Goal: Submit feedback/report problem

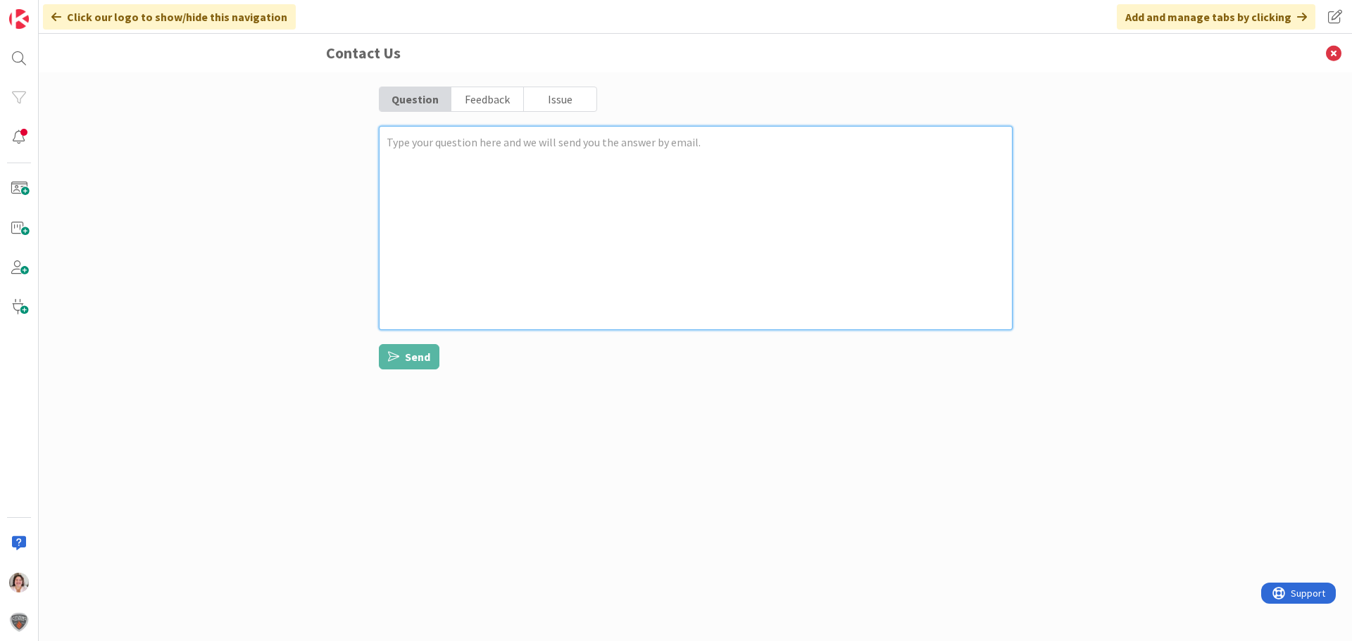
click at [503, 172] on textarea at bounding box center [696, 228] width 634 height 204
type textarea "x"
type textarea "W"
type textarea "x"
type textarea "Wh"
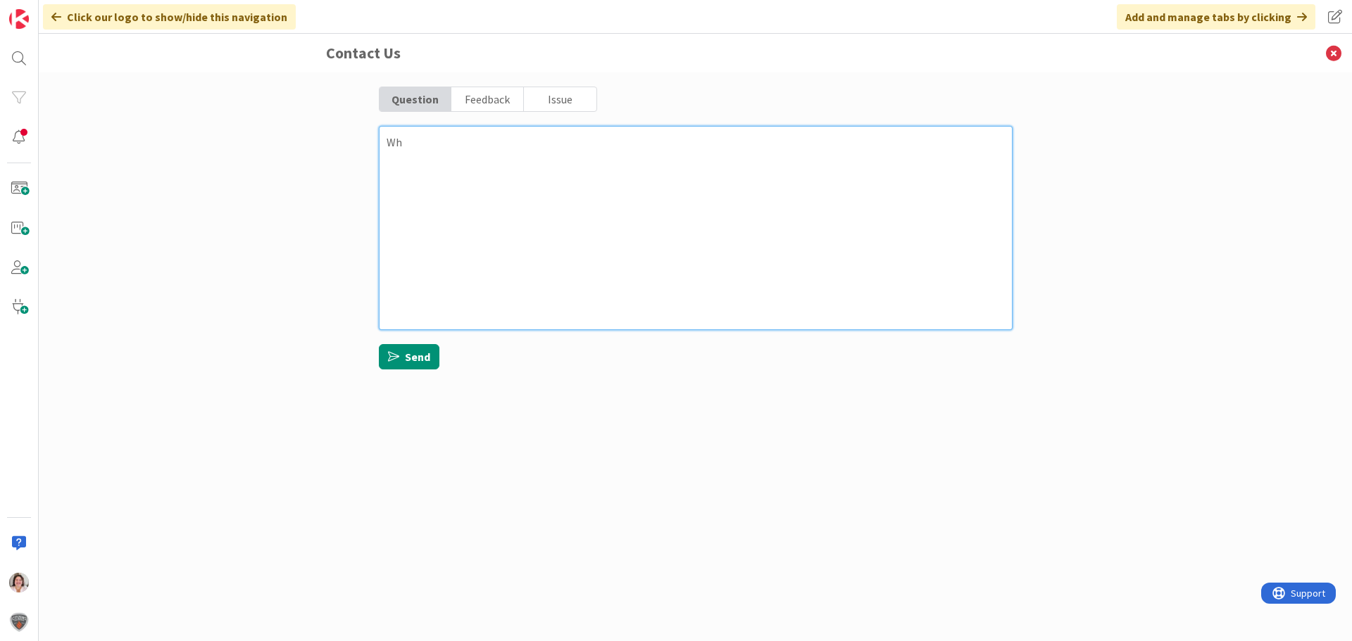
type textarea "x"
type textarea "Wha"
type textarea "x"
type textarea "What"
type textarea "x"
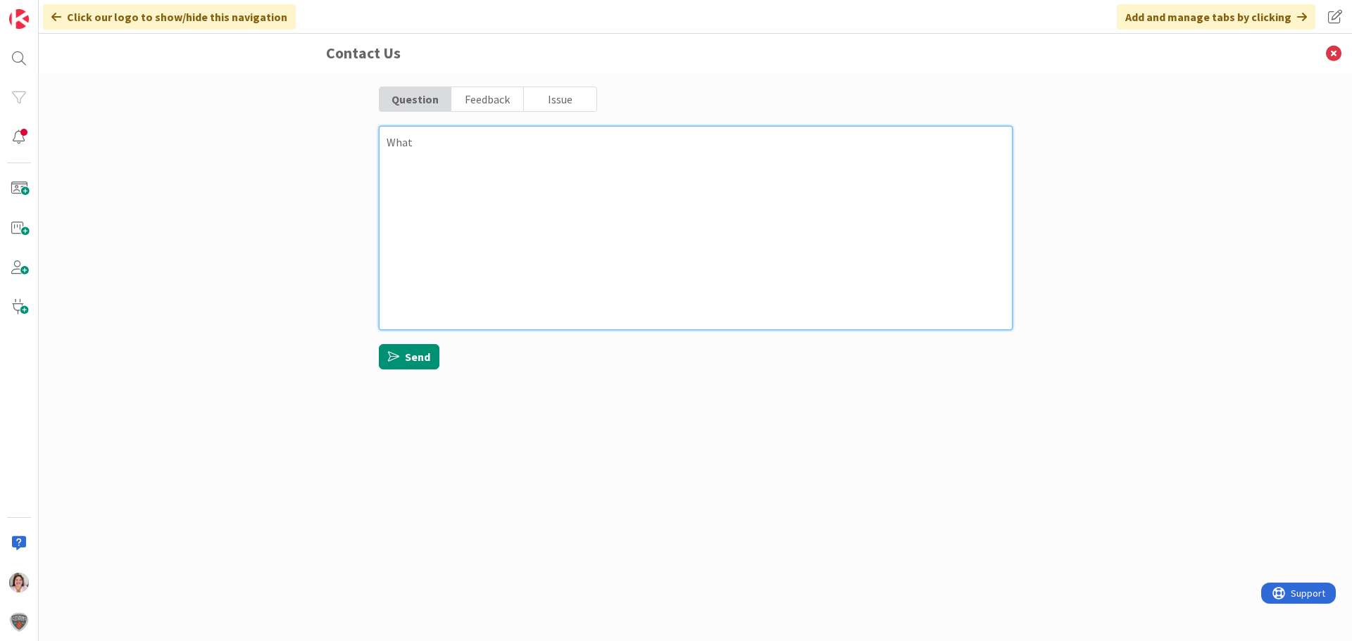
type textarea "What"
type textarea "x"
type textarea "What h"
type textarea "x"
type textarea "What ha"
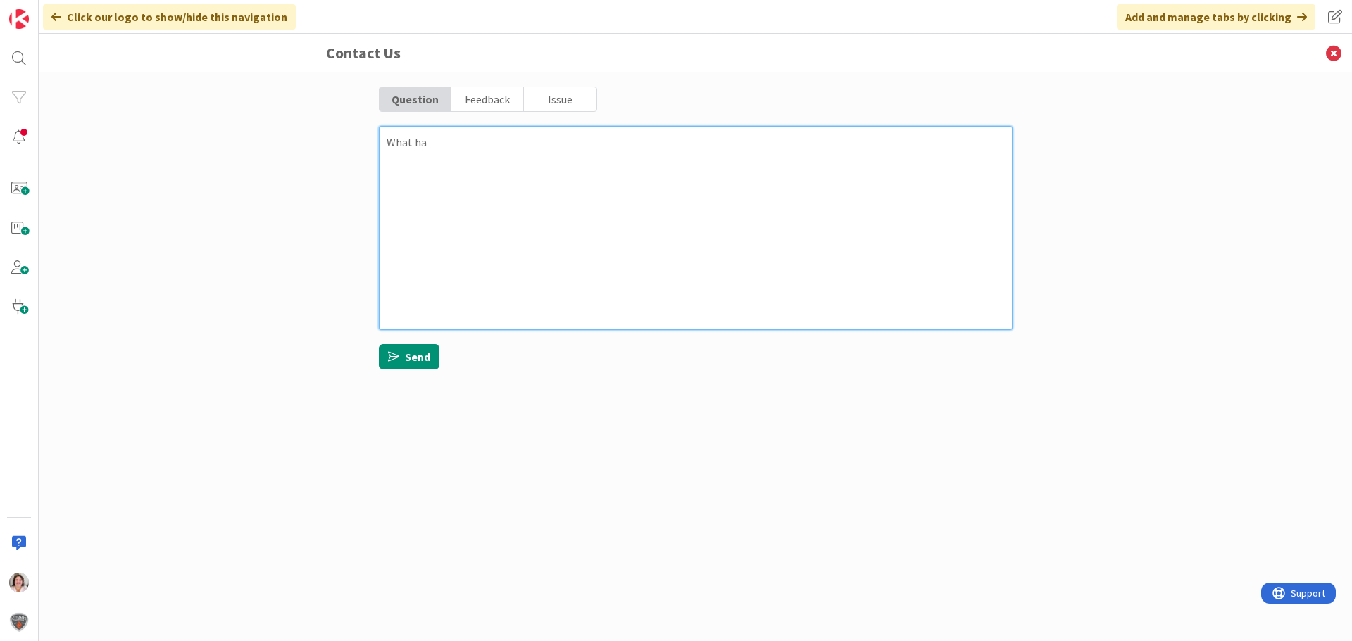
type textarea "x"
type textarea "What has"
type textarea "x"
type textarea "What has"
type textarea "x"
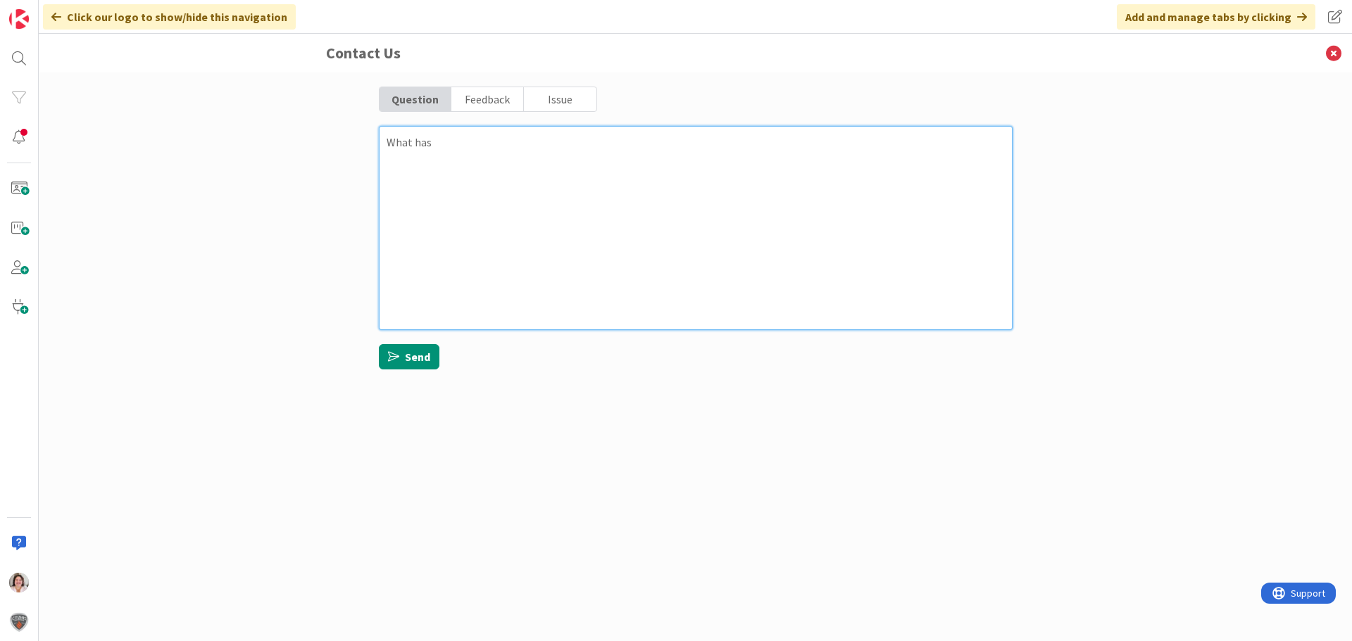
type textarea "What has"
type textarea "x"
type textarea "What ha"
type textarea "x"
type textarea "What h"
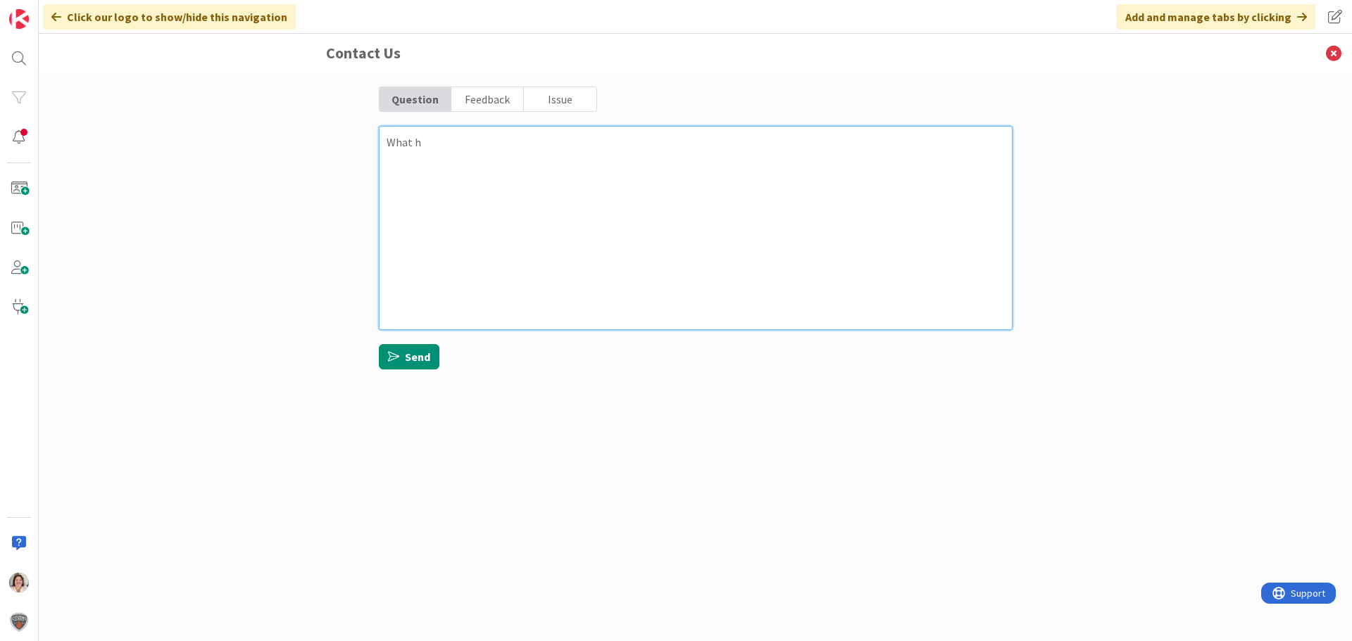
type textarea "x"
type textarea "What"
type textarea "x"
type textarea "What"
type textarea "x"
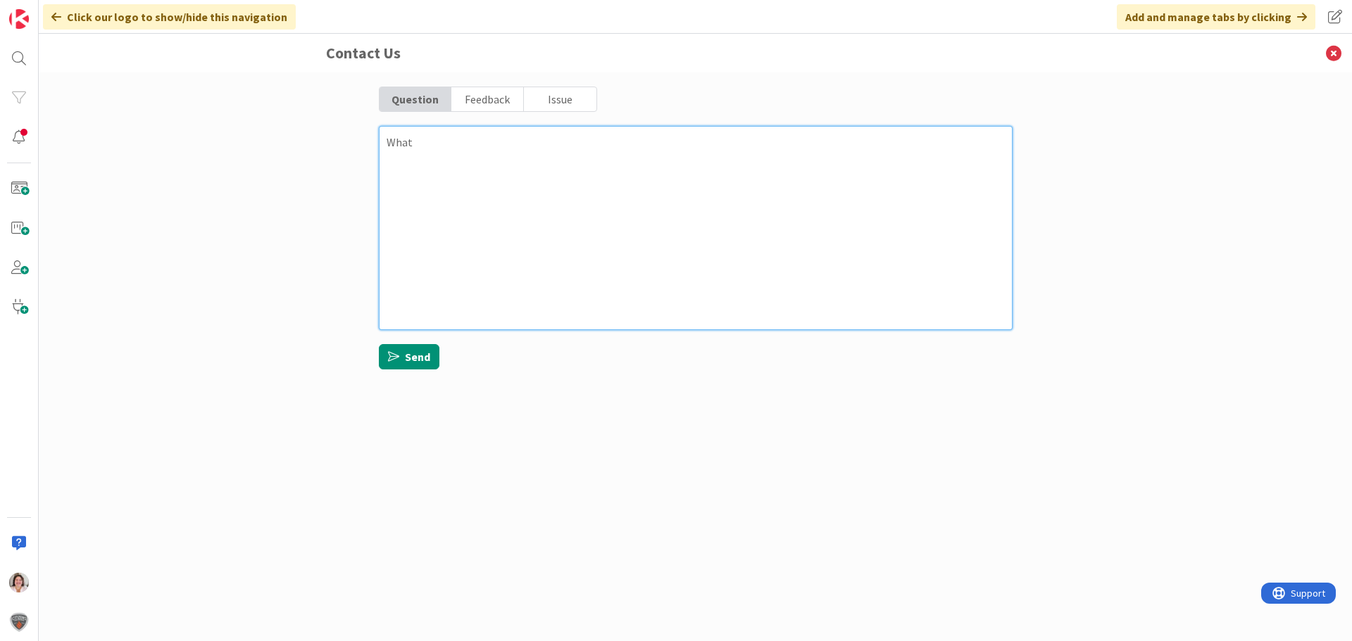
type textarea "Wha"
type textarea "x"
type textarea "Wh"
type textarea "x"
type textarea "W"
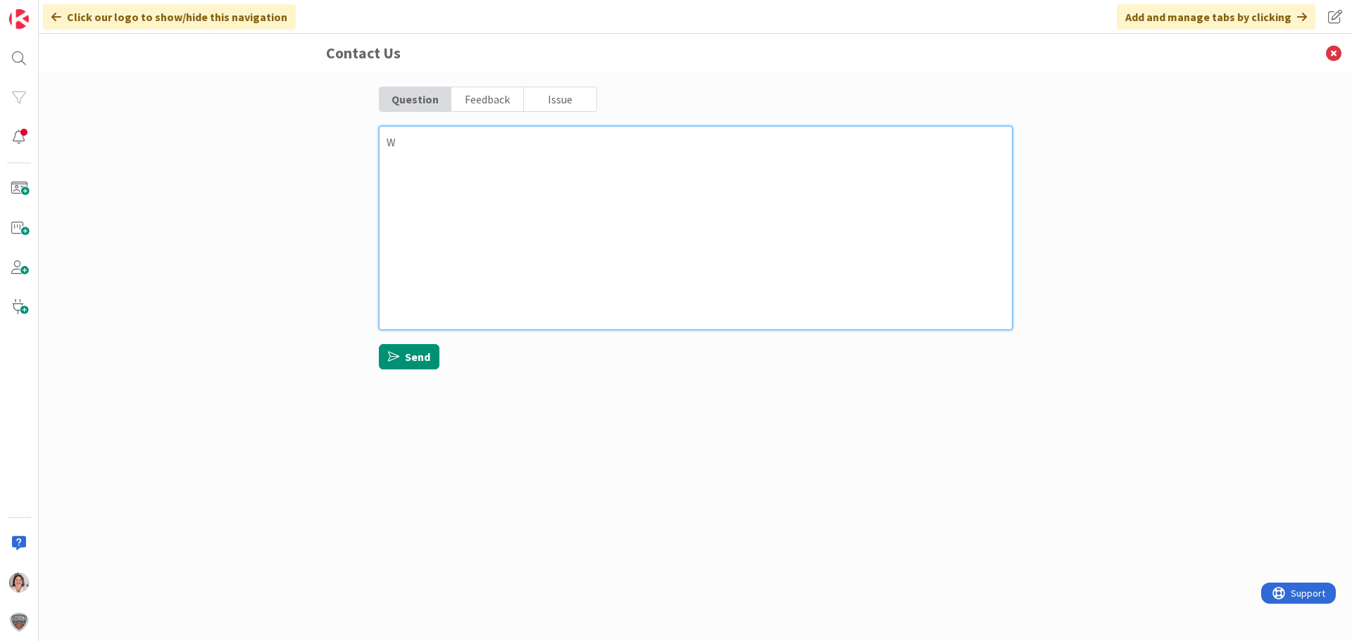
type textarea "x"
type textarea "A"
type textarea "x"
type textarea "Ac"
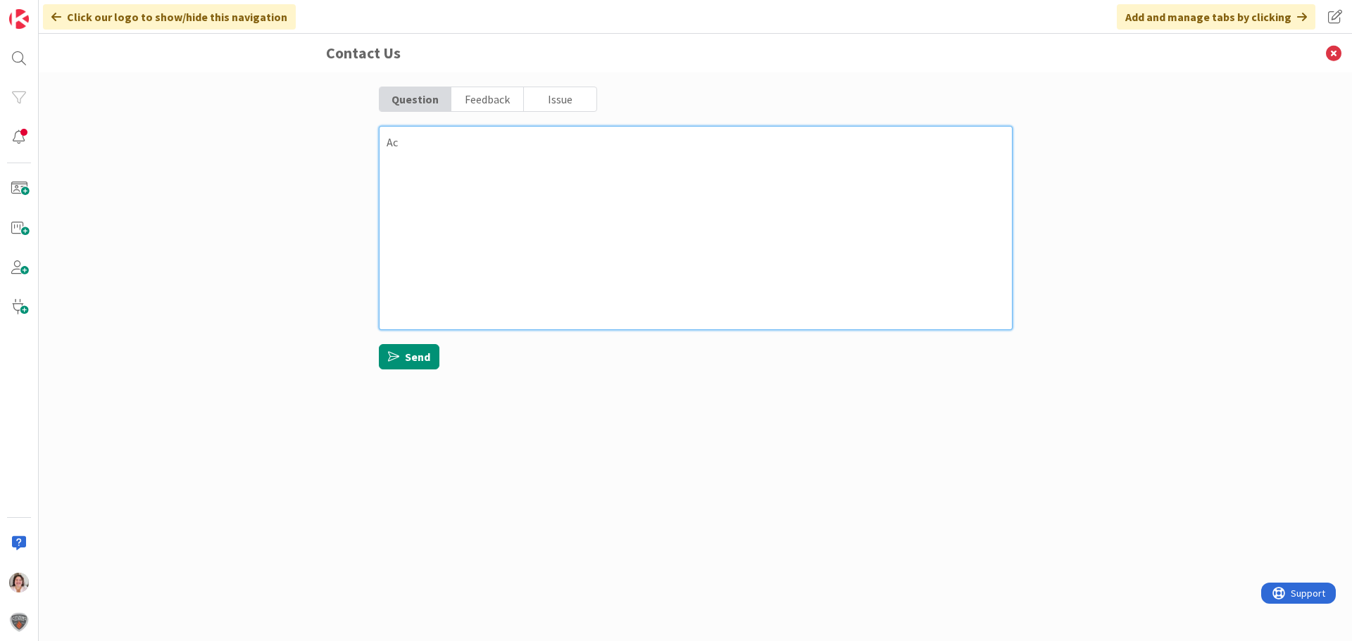
type textarea "x"
type textarea "Acr"
type textarea "x"
type textarea "Ac"
type textarea "x"
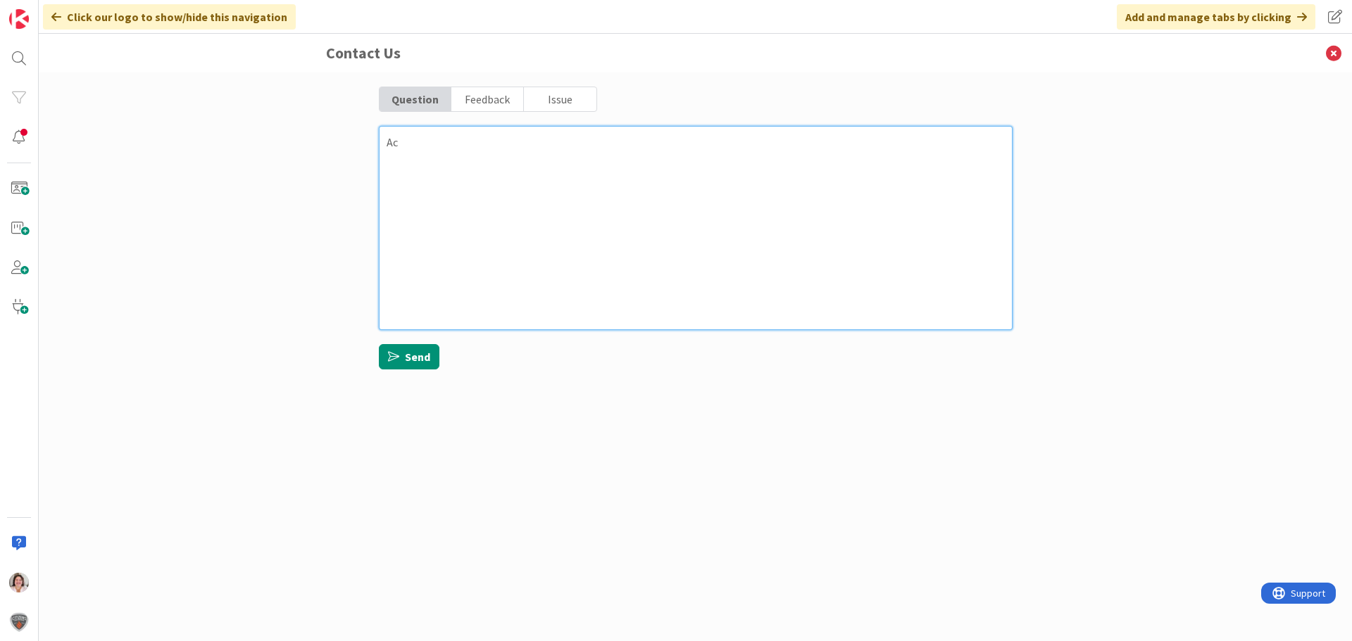
type textarea "A"
type textarea "x"
type textarea "Ac"
type textarea "x"
type textarea "Acc"
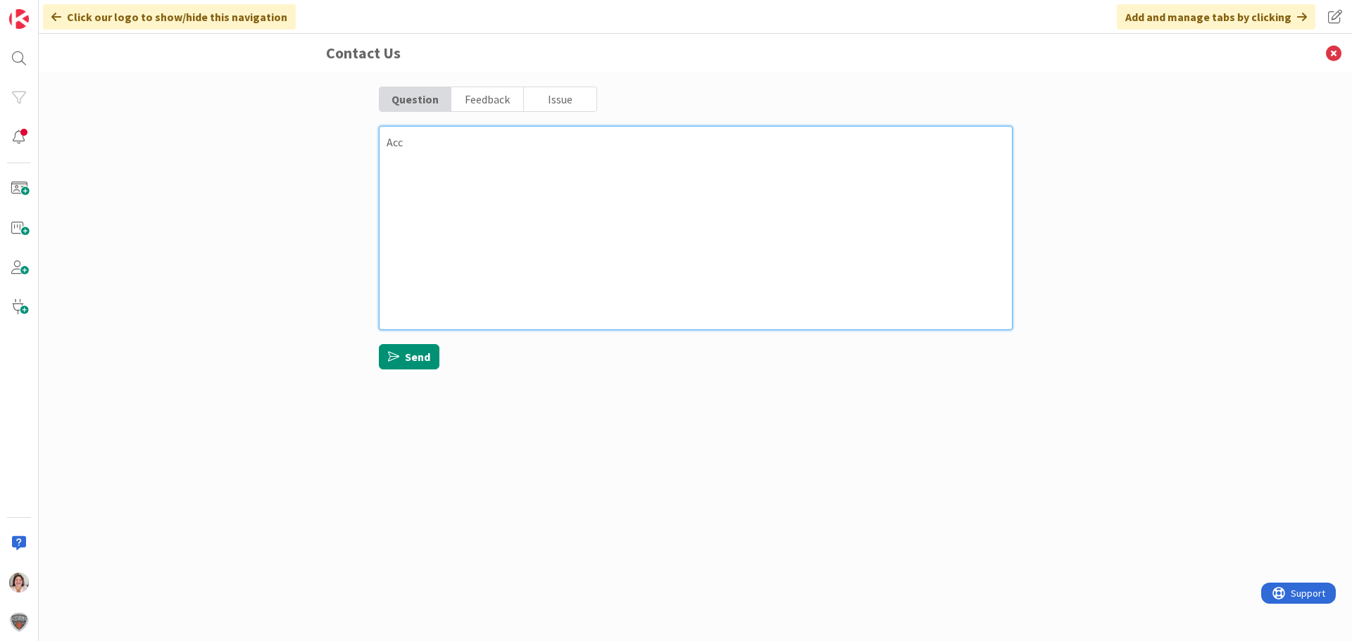
type textarea "x"
type textarea "Accr"
type textarea "x"
type textarea "Accre"
type textarea "x"
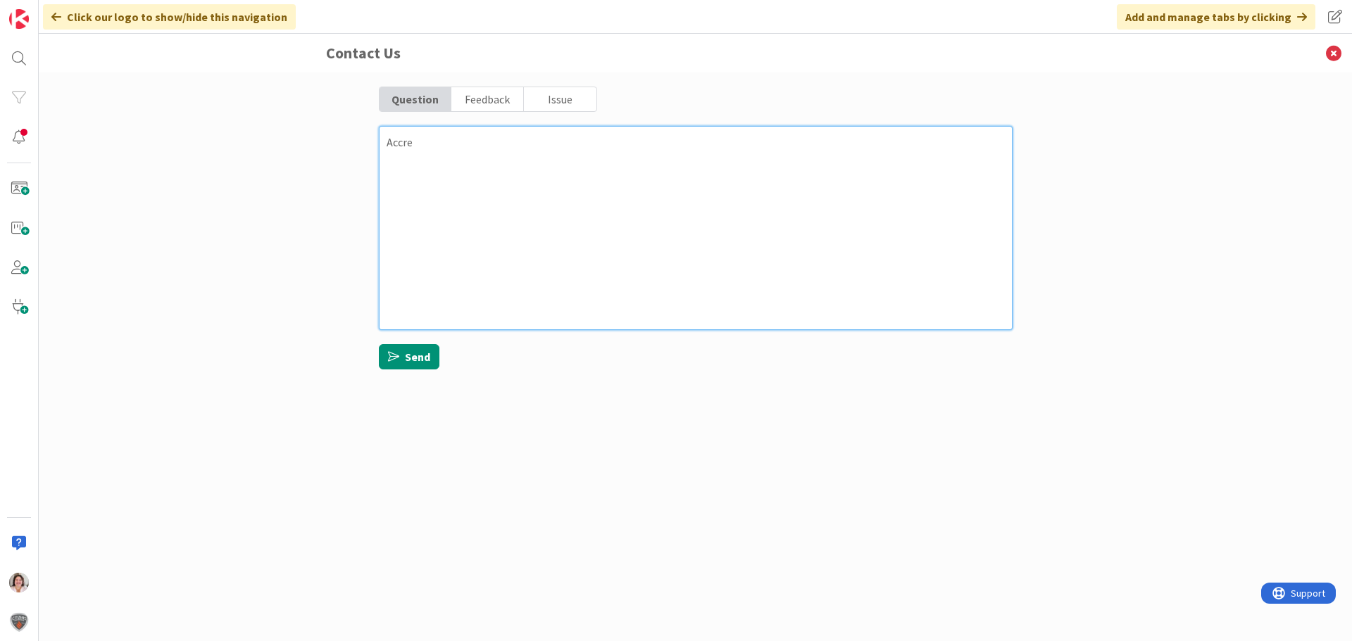
type textarea "Accr"
type textarea "x"
type textarea "Accro"
type textarea "x"
type textarea "Accros"
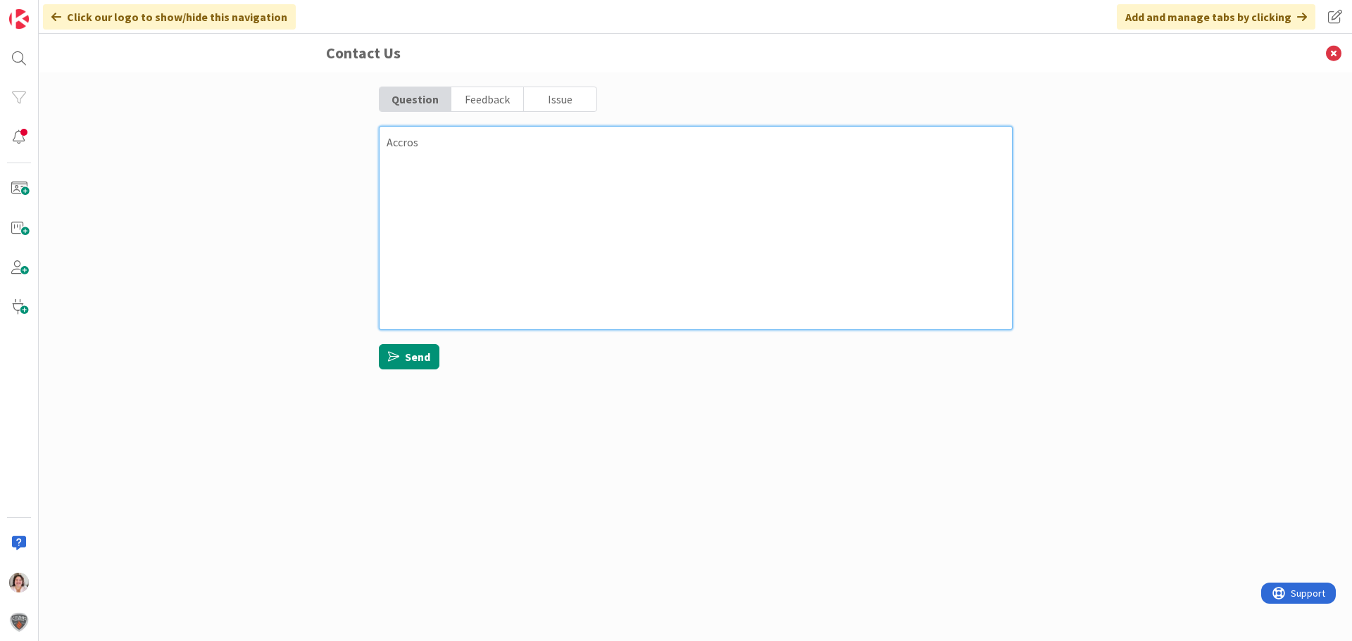
type textarea "x"
type textarea "Accross"
type textarea "x"
type textarea "Accross"
type textarea "x"
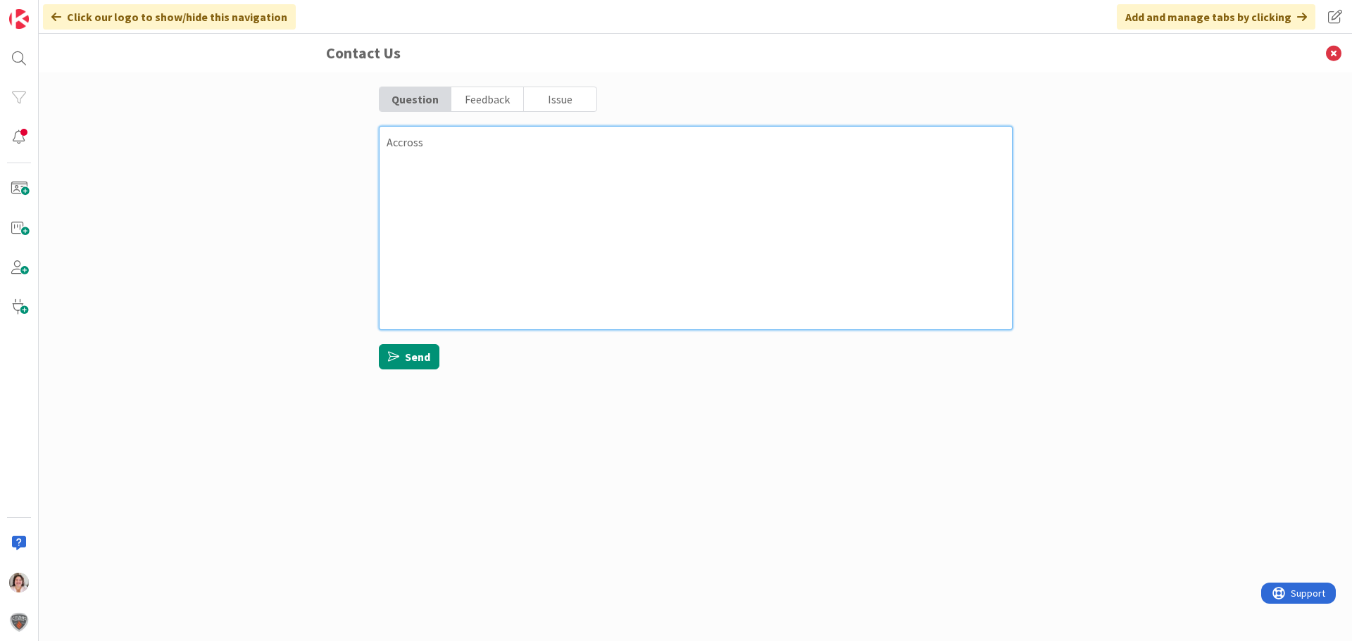
type textarea "Accross m"
type textarea "x"
type textarea "Accross my"
type textarea "x"
type textarea "Accross my"
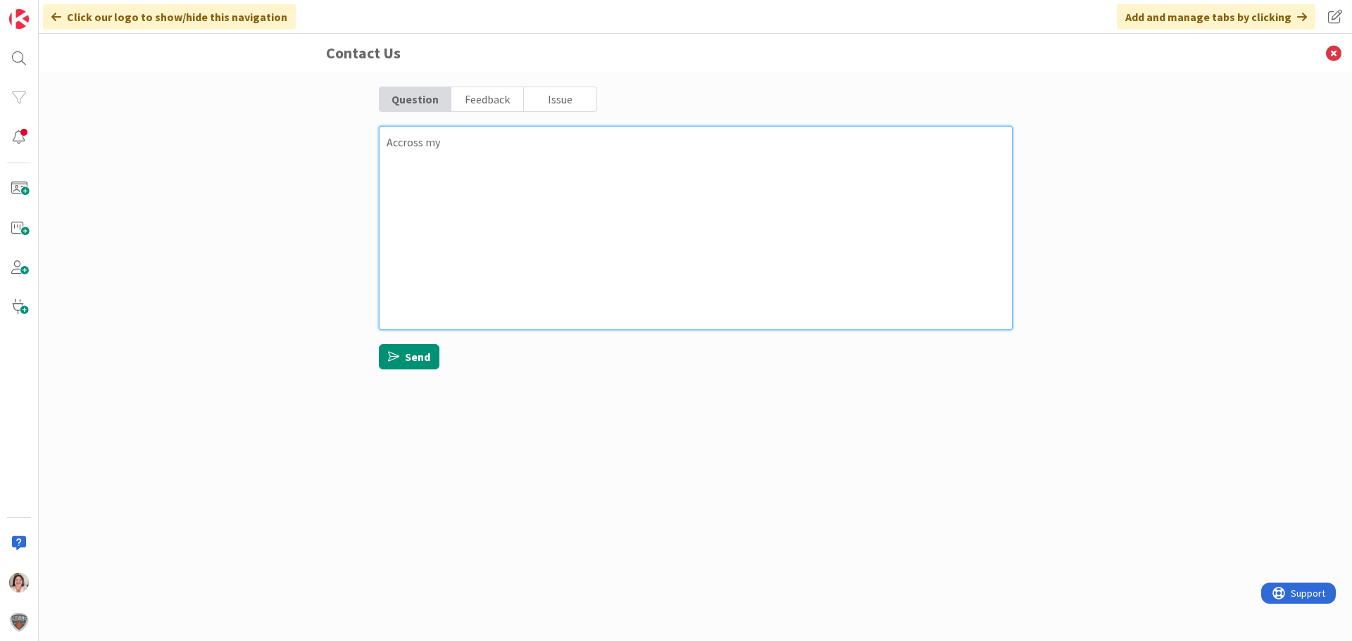
type textarea "x"
type textarea "Accross my"
type textarea "x"
type textarea "Accross m"
type textarea "x"
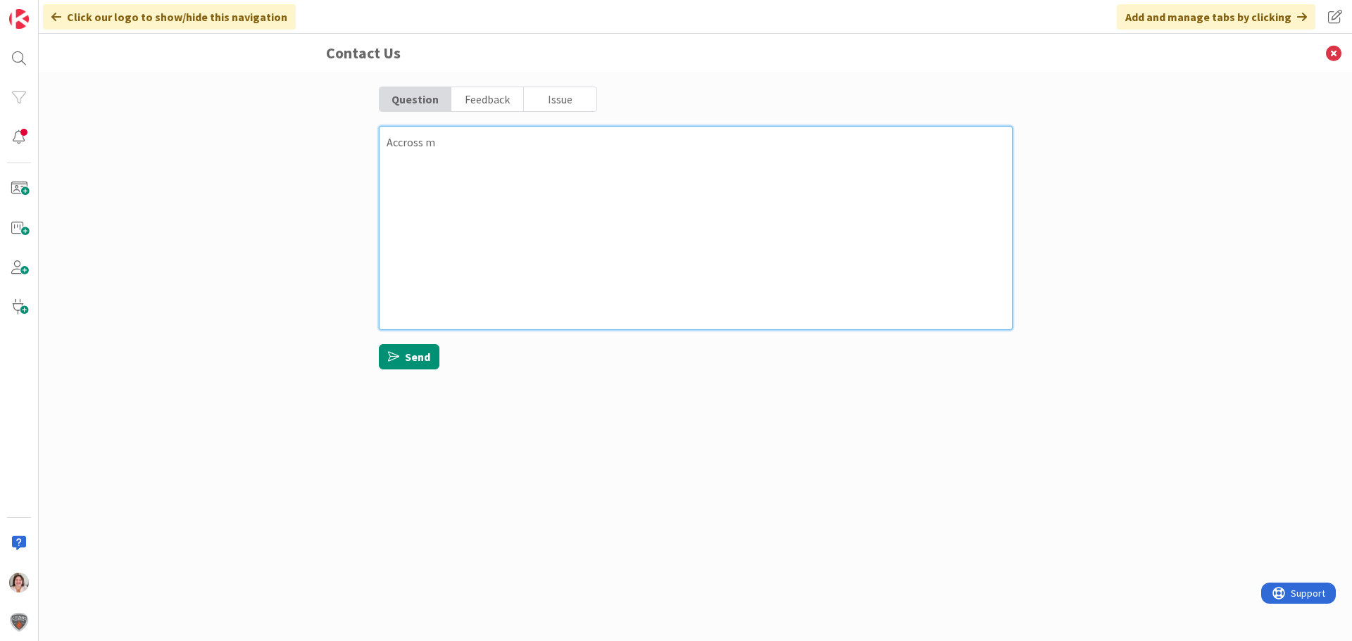
type textarea "Accross"
type textarea "x"
type textarea "Accross"
type textarea "x"
type textarea "Accros"
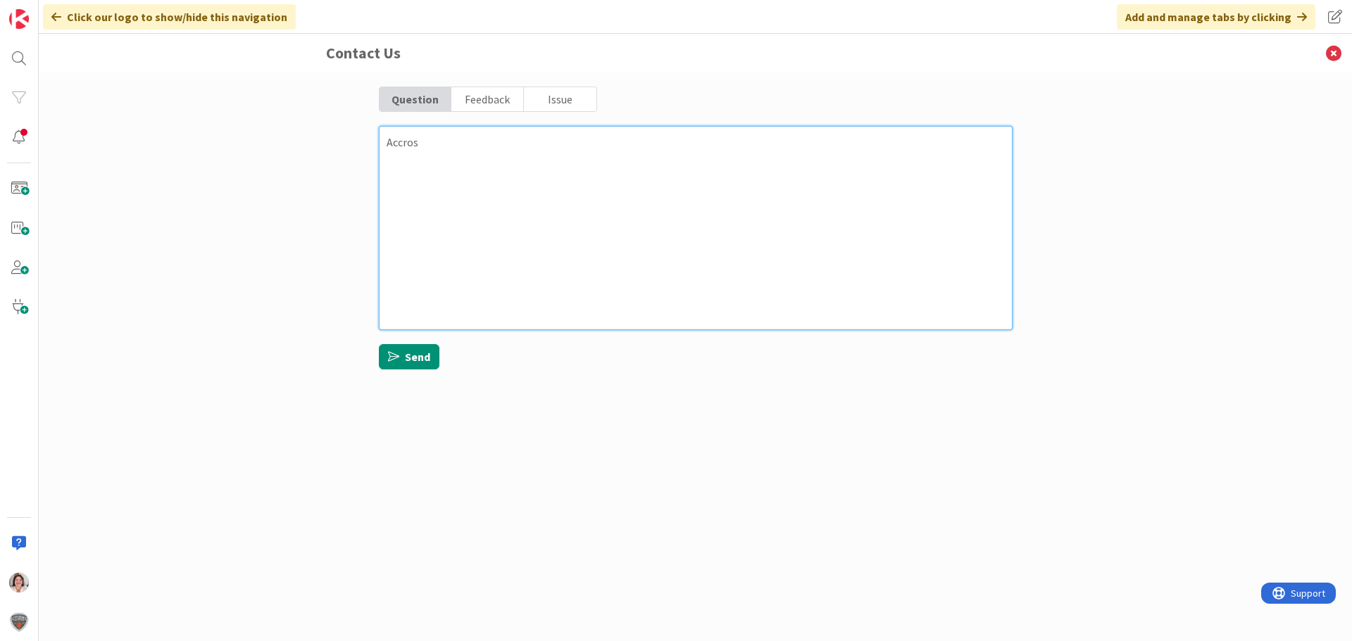
type textarea "x"
type textarea "Accro"
type textarea "x"
type textarea "Accr"
type textarea "x"
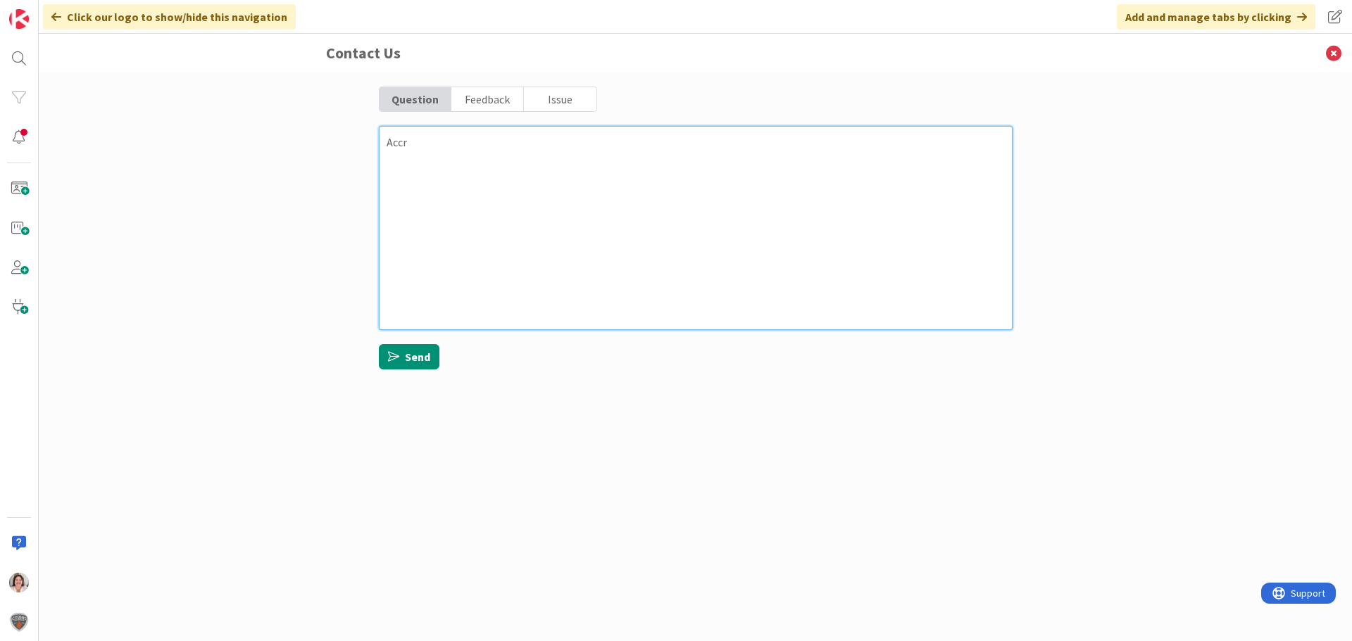
type textarea "Acc"
type textarea "x"
type textarea "Ac"
type textarea "x"
type textarea "Acr"
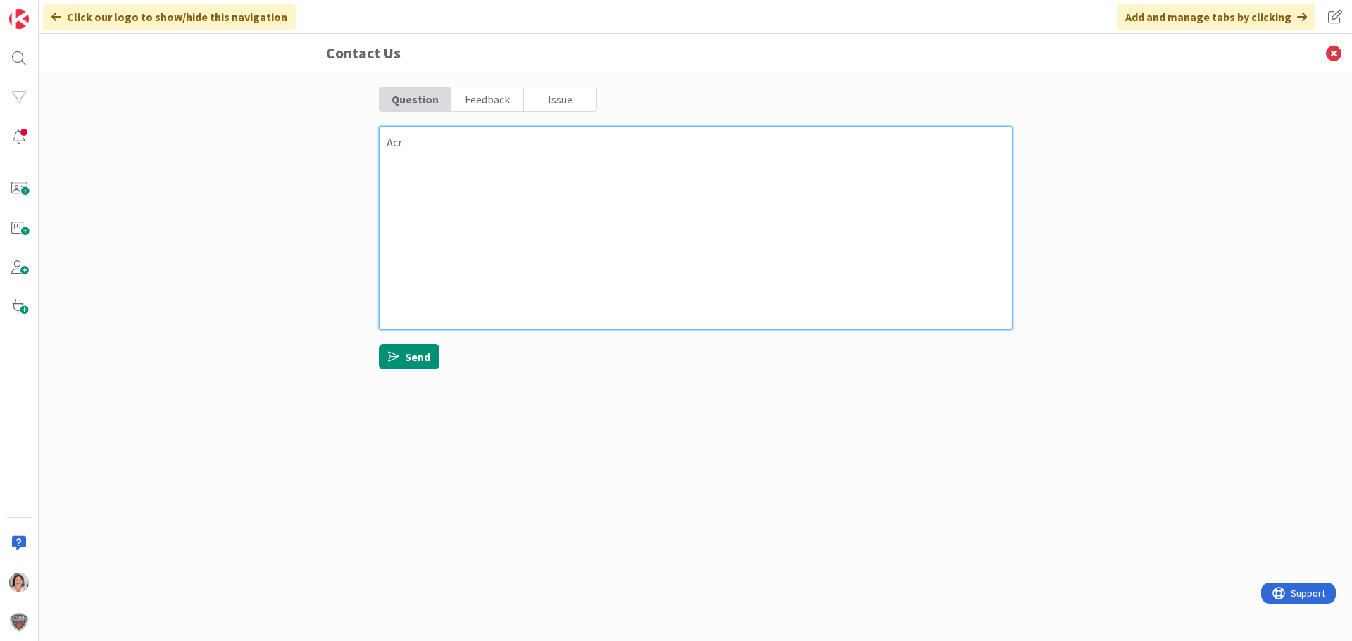
type textarea "x"
type textarea "Acro"
type textarea "x"
type textarea "Acros"
type textarea "x"
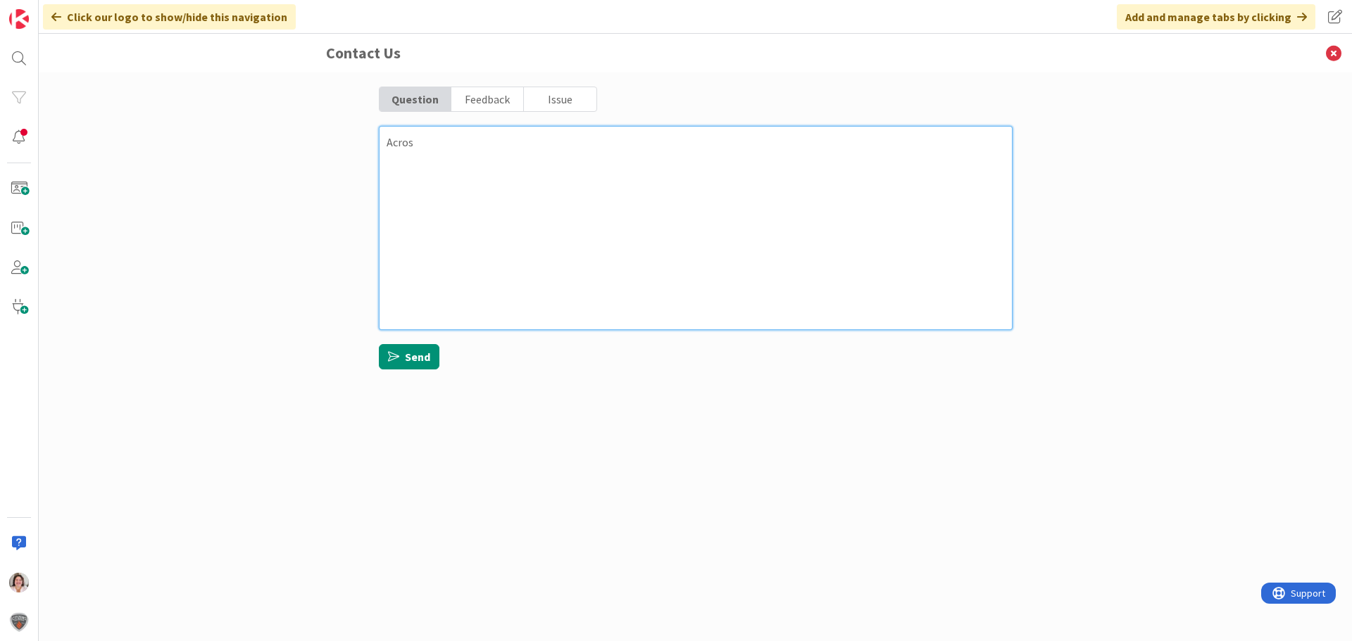
type textarea "Across"
type textarea "x"
type textarea "Across"
type textarea "x"
type textarea "Across m"
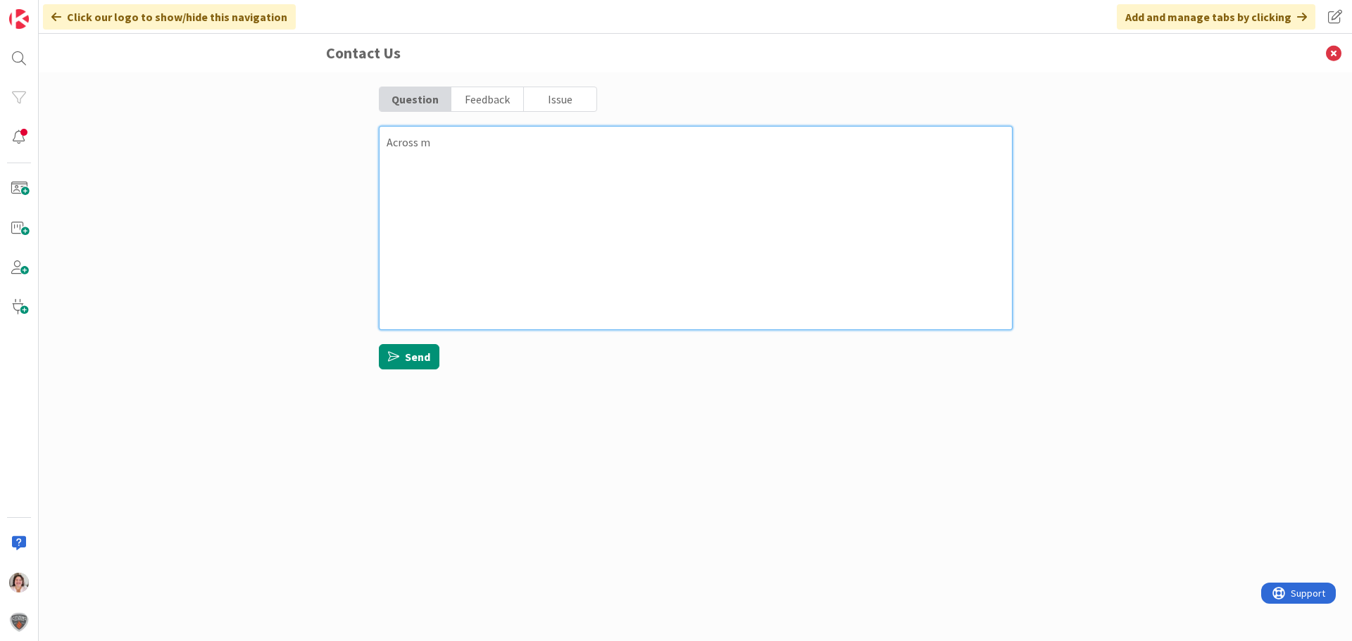
type textarea "x"
type textarea "Across my"
type textarea "x"
type textarea "Across my"
type textarea "x"
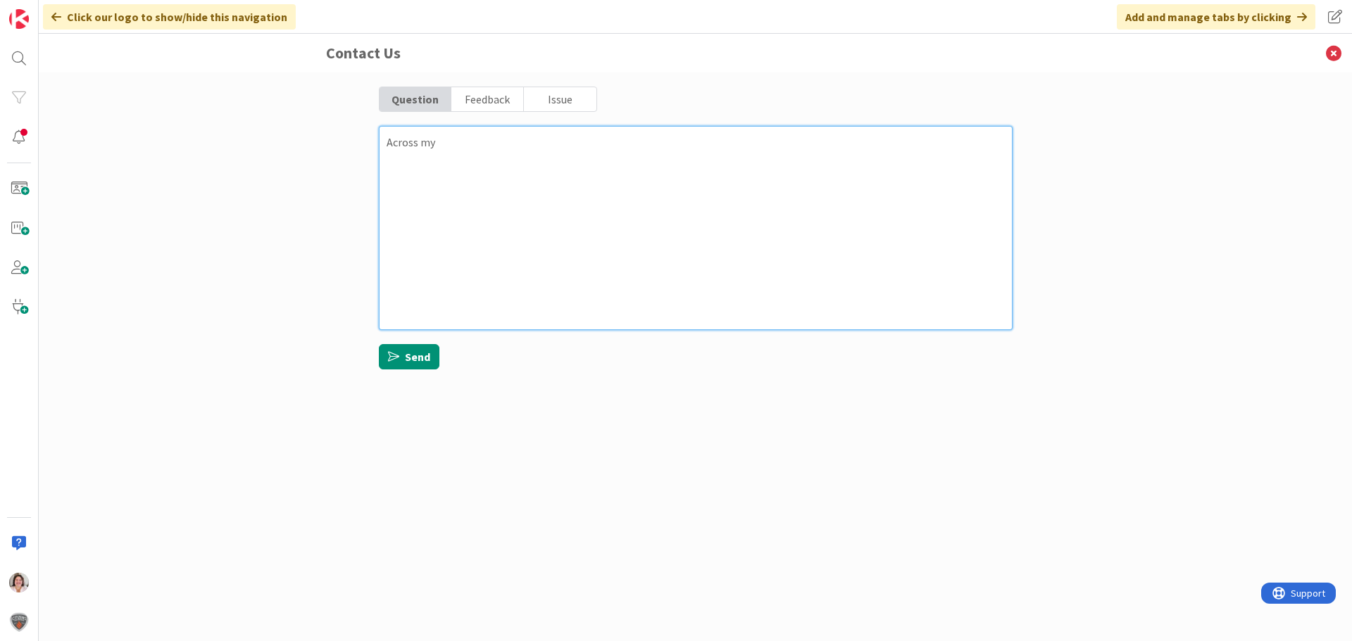
type textarea "Across my b"
type textarea "x"
type textarea "Across my bo"
type textarea "x"
type textarea "Across my boa"
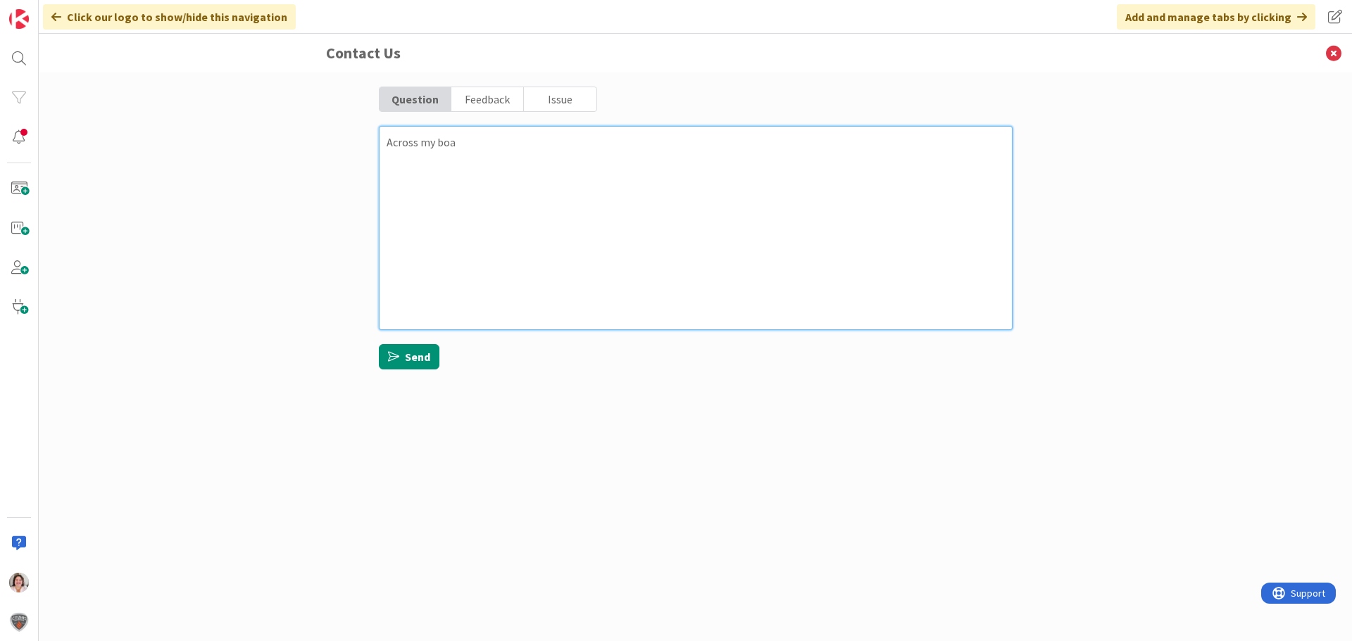
type textarea "x"
type textarea "Across my boar"
type textarea "x"
type textarea "Across my board"
type textarea "x"
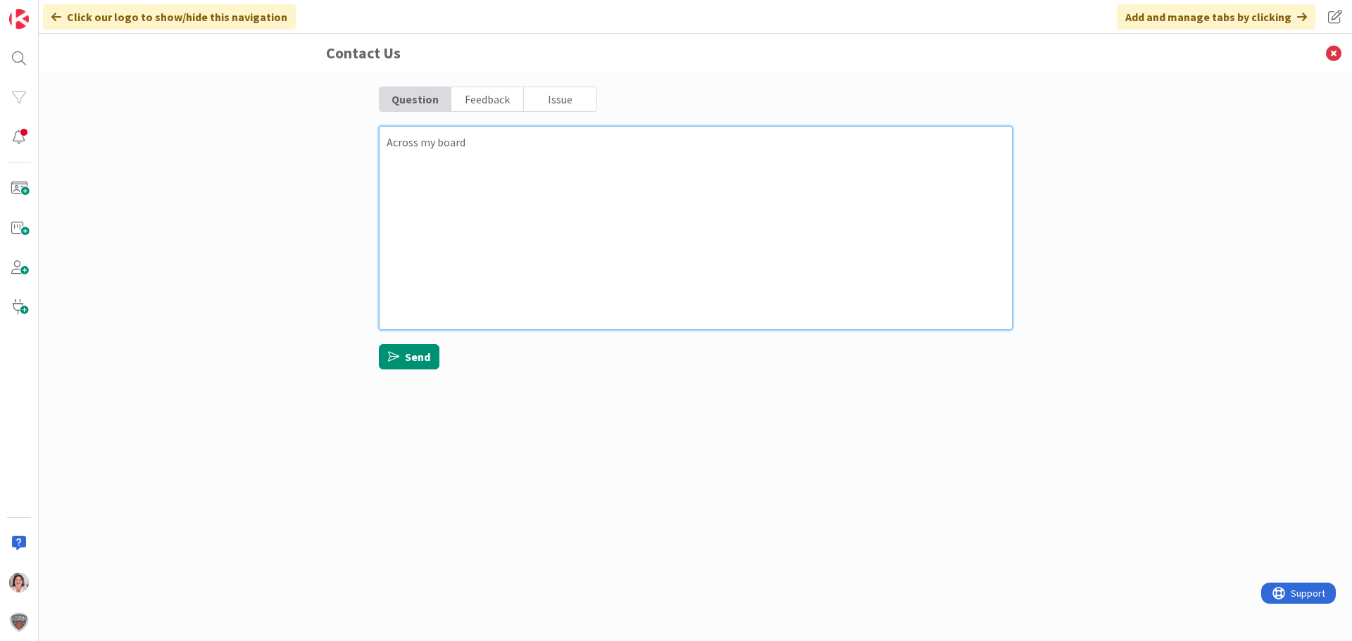
type textarea "Across my board,"
type textarea "x"
type textarea "Across my board,"
type textarea "x"
type textarea "Across my board, th"
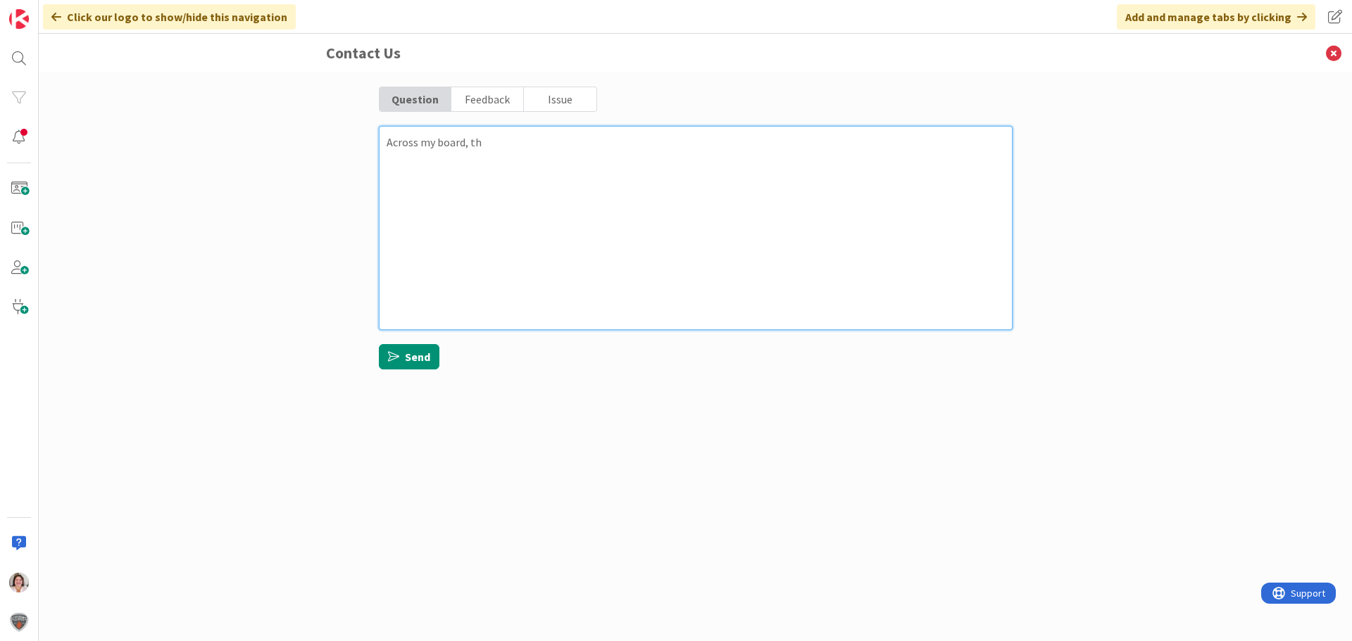
type textarea "x"
type textarea "Across my board, the"
type textarea "x"
type textarea "Across my board, ther"
type textarea "x"
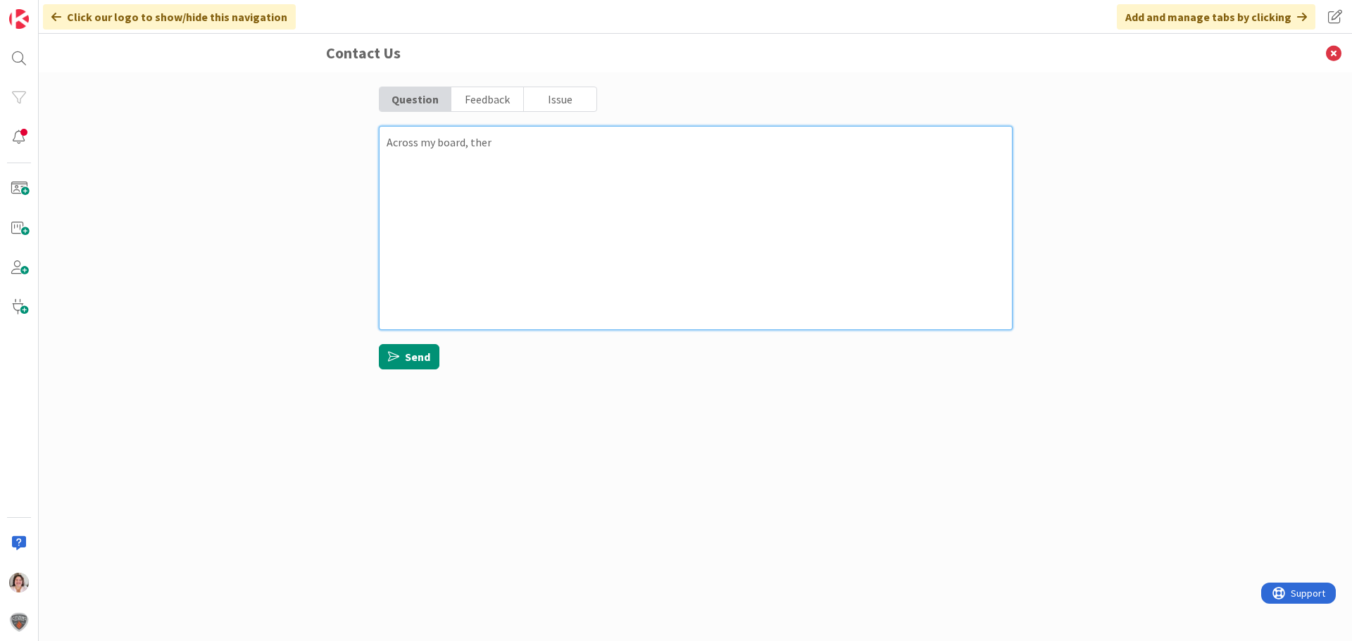
type textarea "Across my board, there"
type textarea "x"
type textarea "Across my board, there"
type textarea "x"
type textarea "Across my board, there a"
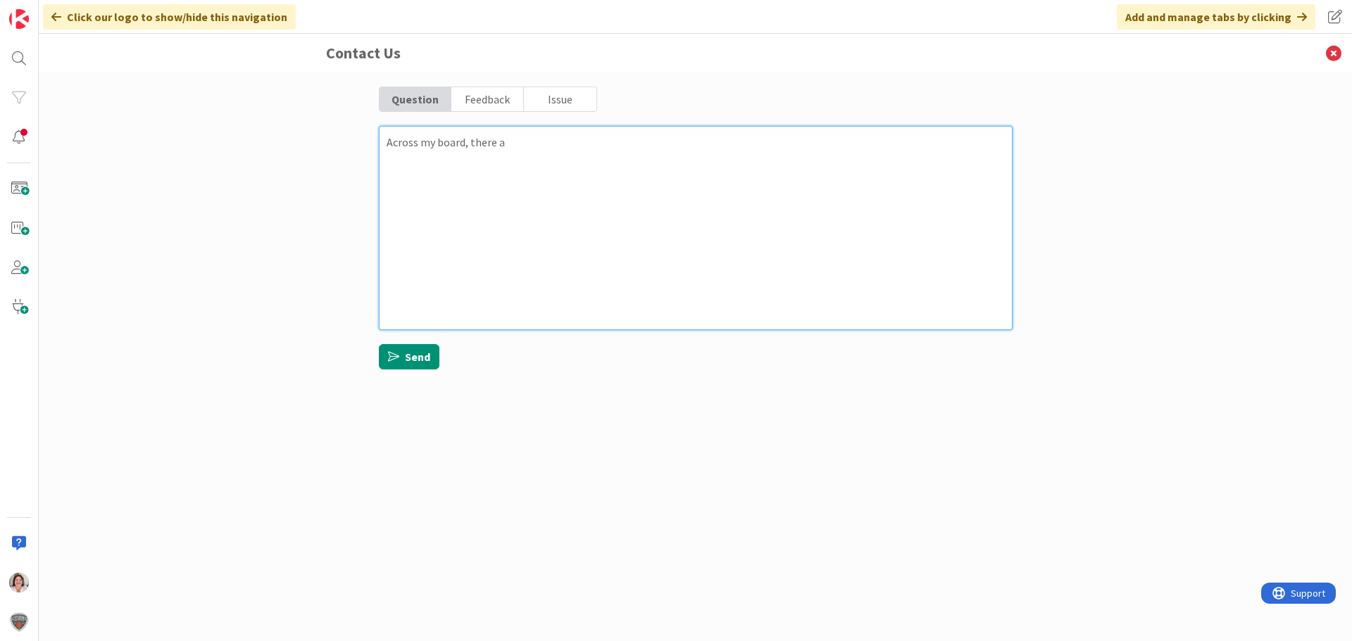
type textarea "x"
type textarea "Across my board, there ar"
type textarea "x"
type textarea "Across my board, there are"
type textarea "x"
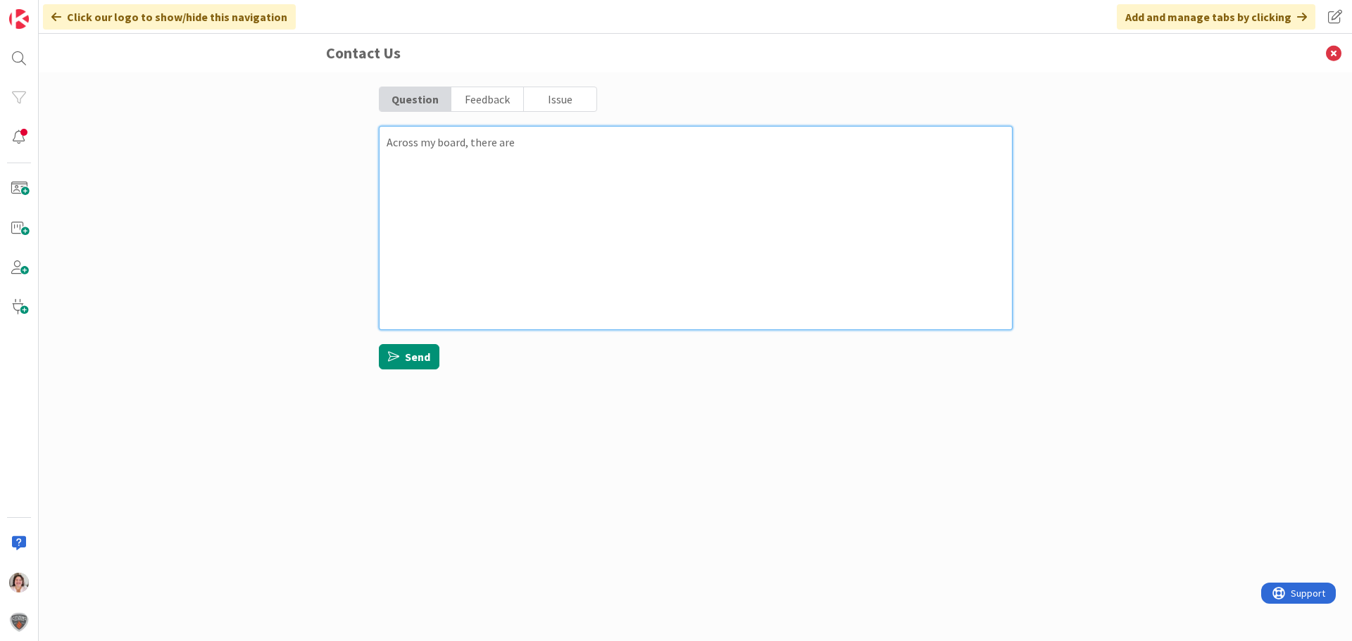
type textarea "Across my board, there are"
type textarea "x"
type textarea "Across my board, there are 3"
type textarea "x"
type textarea "Across my board, there are 3"
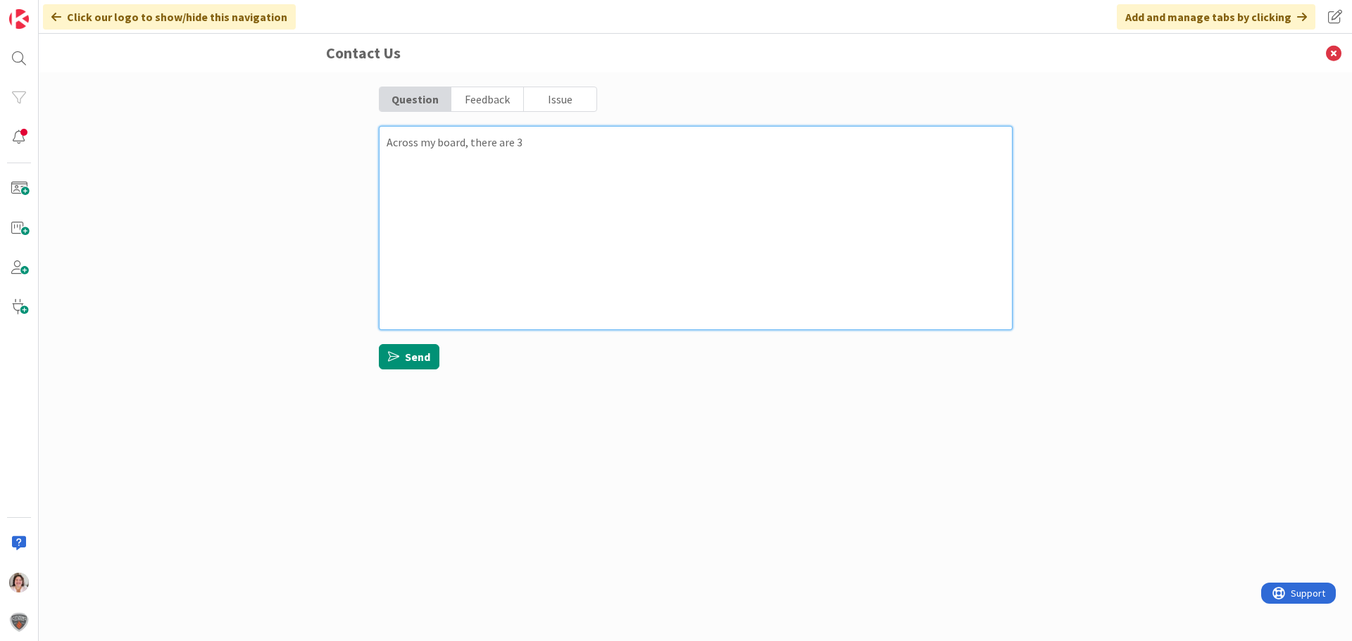
type textarea "x"
type textarea "Across my board, there are 3 o"
type textarea "x"
type textarea "Across my board, there are 3 of"
type textarea "x"
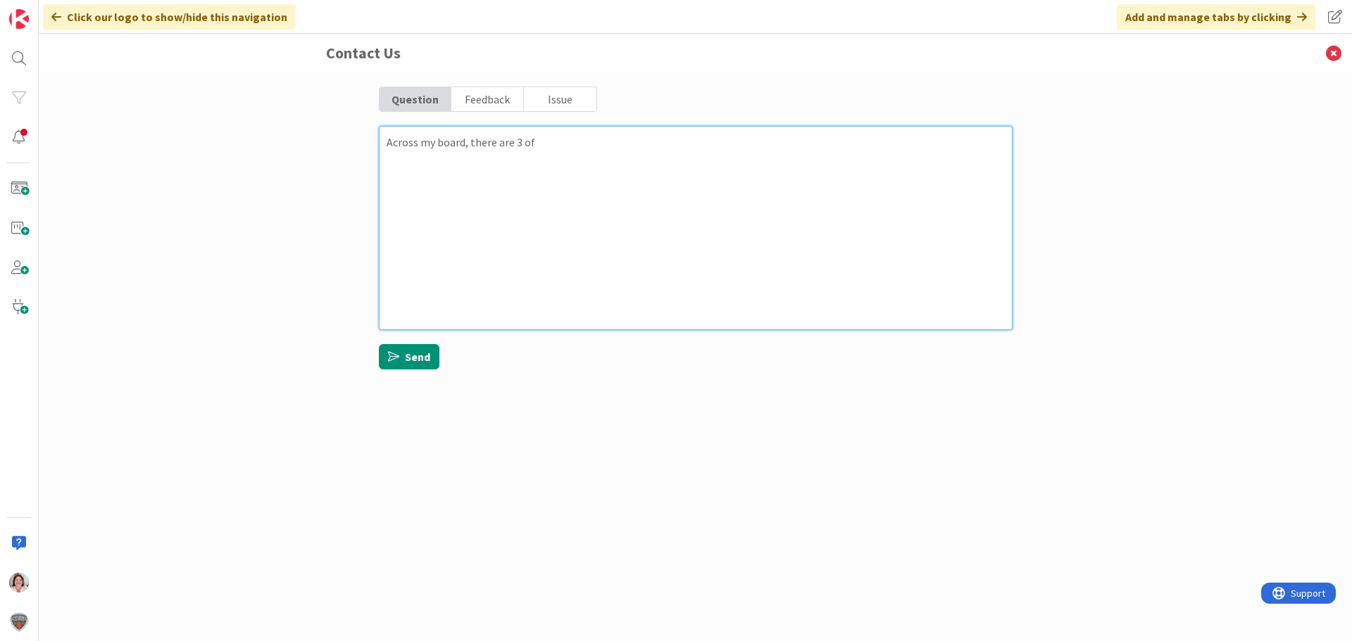
type textarea "Across my board, there are 3 of"
type textarea "x"
type textarea "Across my board, there are 3 of e"
type textarea "x"
type textarea "Across my board, there are 3 of ea"
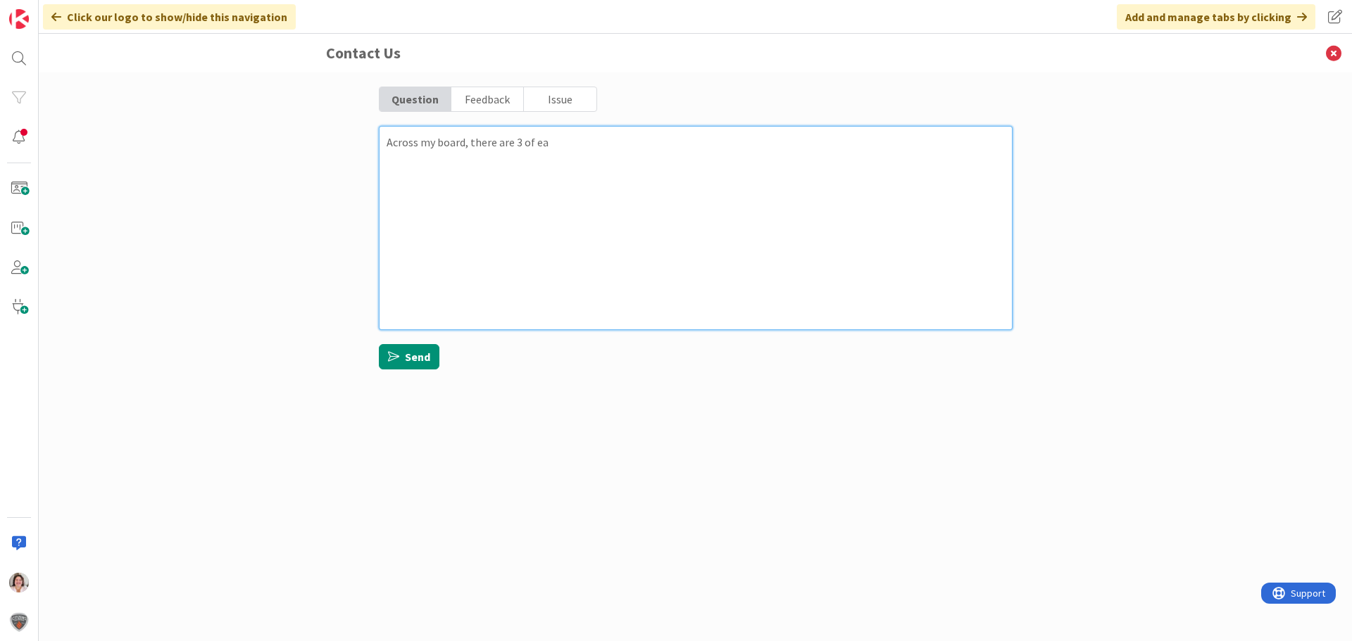
type textarea "x"
type textarea "Across my board, there are 3 of eac"
type textarea "x"
type textarea "Across my board, there are 3 of each"
type textarea "x"
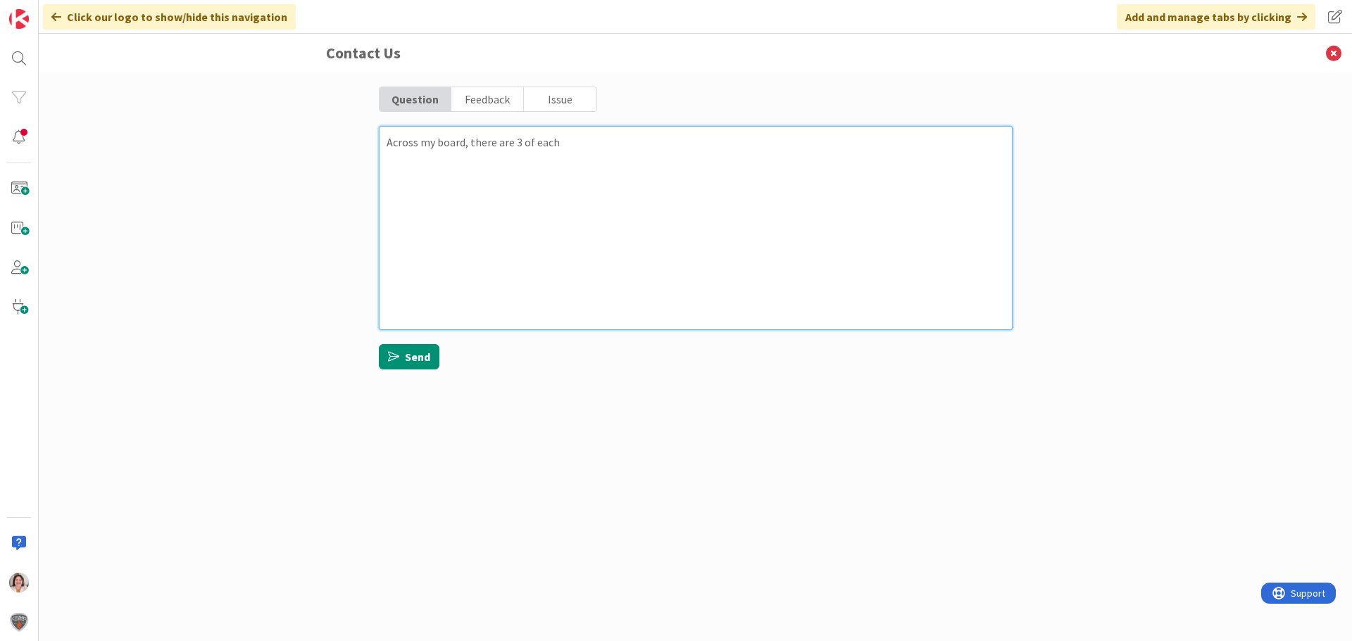
type textarea "Across my board, there are 3 of each"
type textarea "x"
type textarea "Across my board, there are 3 of each c"
type textarea "x"
type textarea "Across my board, there are 3 of each ca"
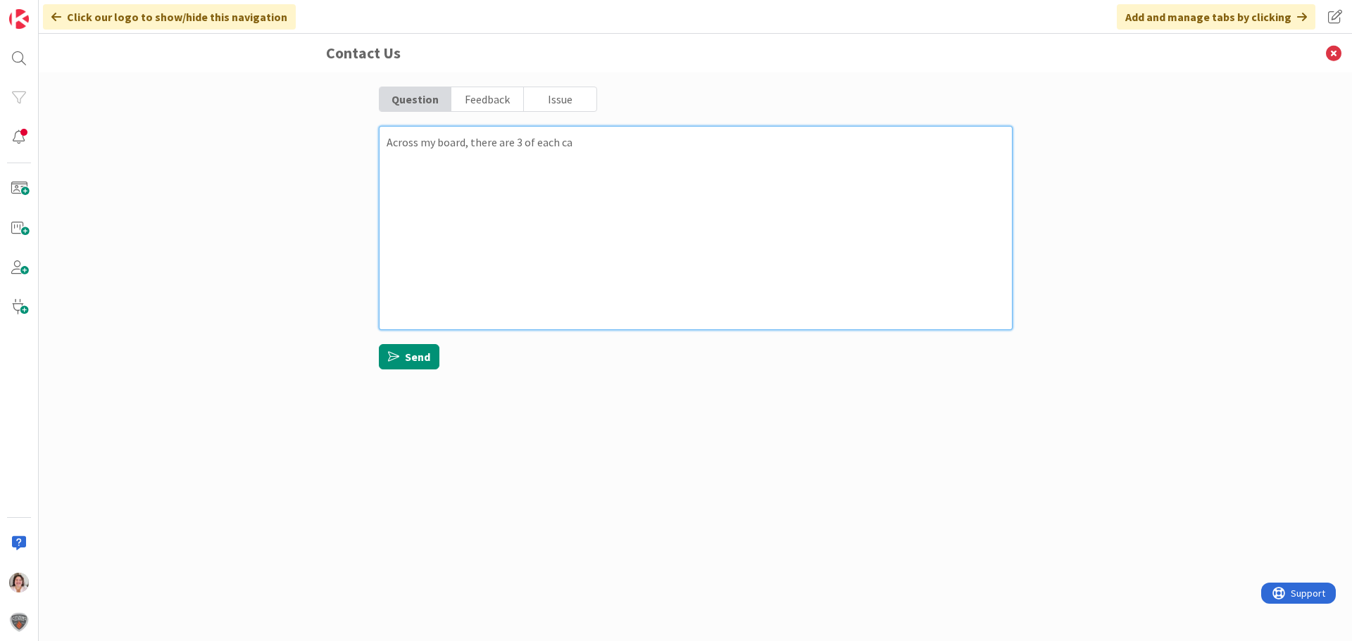
type textarea "x"
type textarea "Across my board, there are 3 of each car"
type textarea "x"
type textarea "Across my board, there are 3 of each card"
type textarea "x"
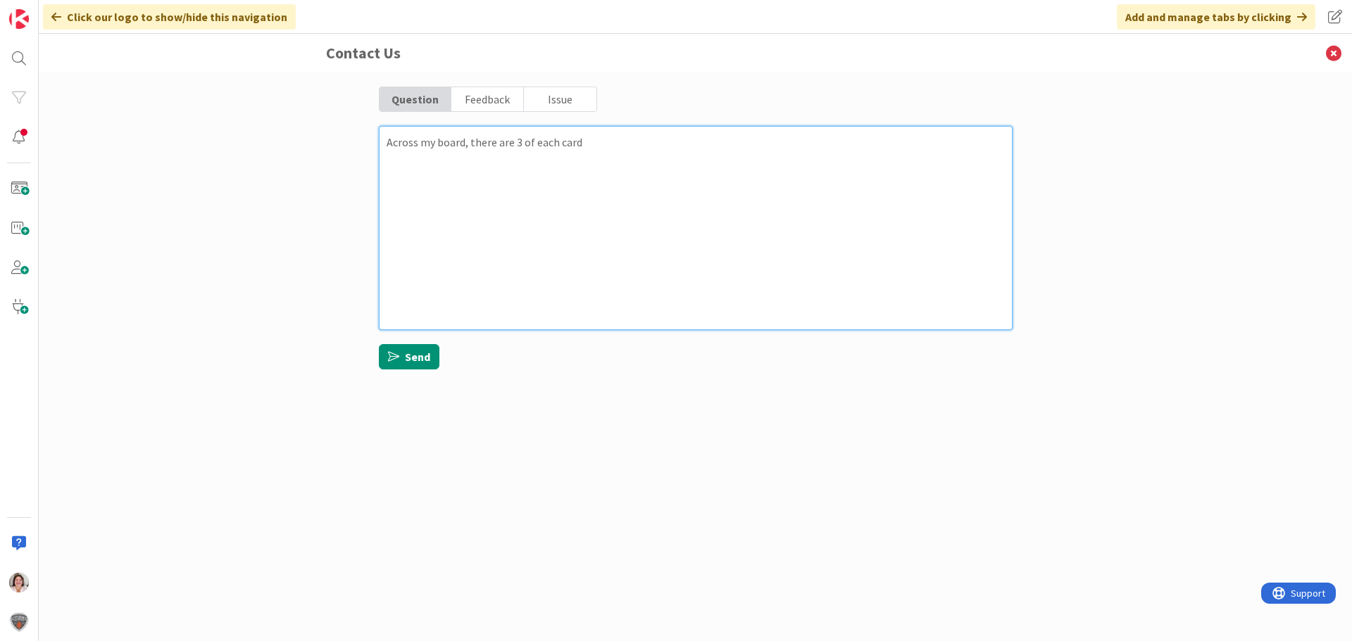
type textarea "Across my board, there are 3 of each card t"
type textarea "x"
type textarea "Across my board, there are 3 of each card th"
type textarea "x"
type textarea "Across my board, there are 3 of each card tha"
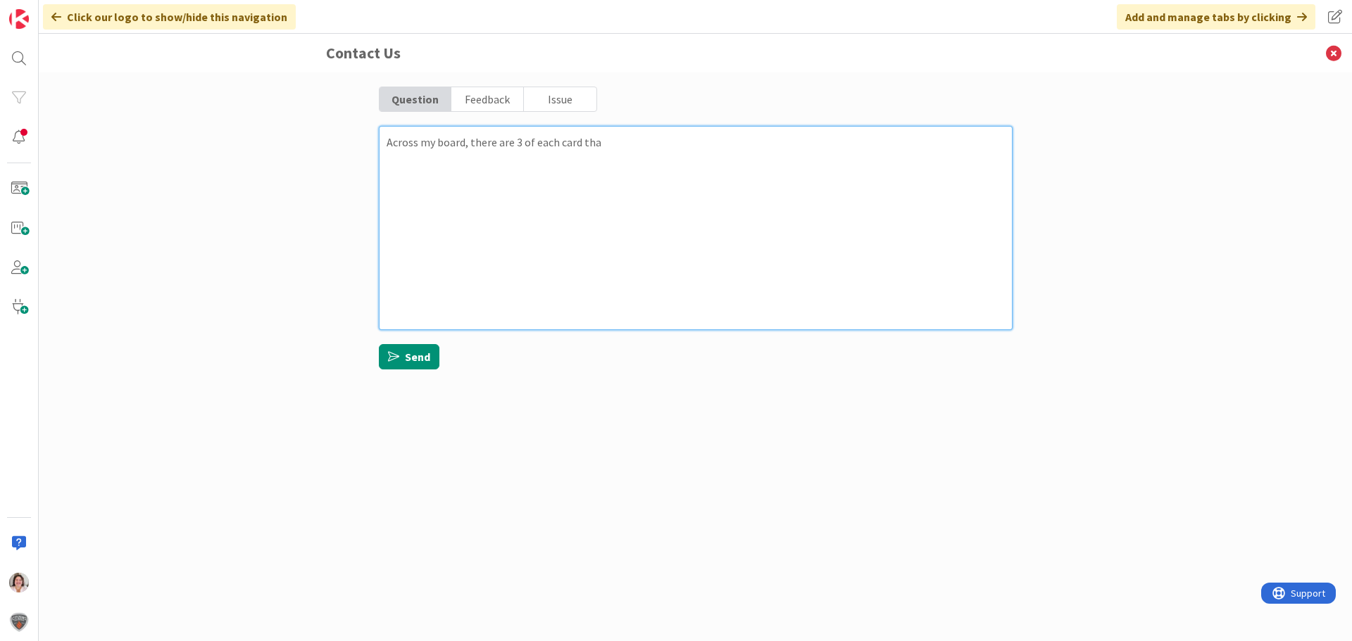
type textarea "x"
type textarea "Across my board, there are 3 of each card that"
type textarea "x"
type textarea "Across my board, there are 3 of each card that"
type textarea "x"
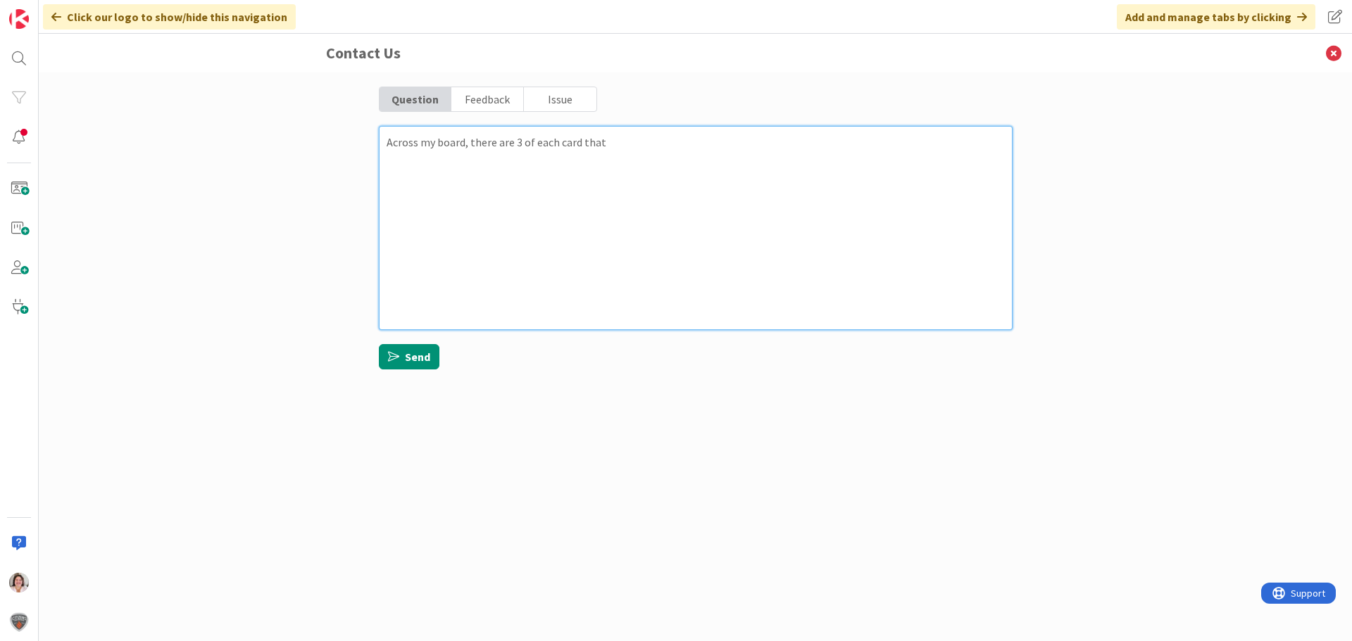
type textarea "Across my board, there are 3 of each card that i"
type textarea "x"
type textarea "Across my board, there are 3 of each card that is"
type textarea "x"
type textarea "Across my board, there are 3 of each card that is"
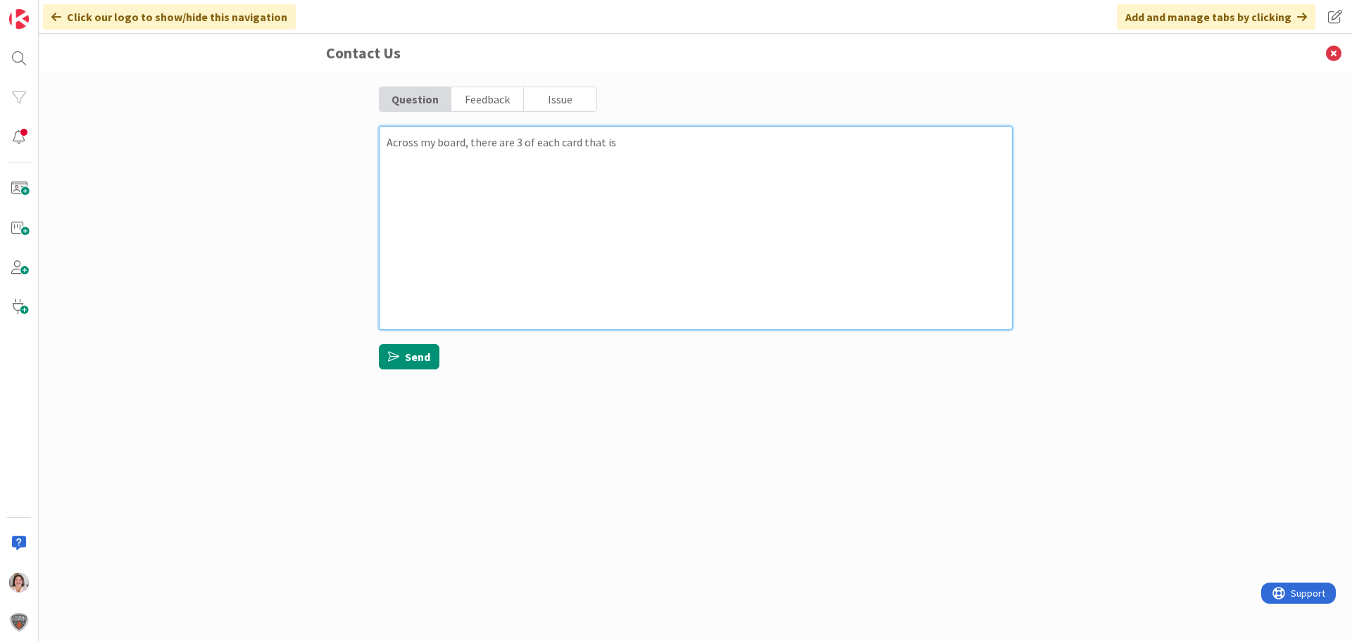
type textarea "x"
type textarea "Across my board, there are 3 of each card that is s"
type textarea "x"
type textarea "Across my board, there are 3 of each card that is se"
type textarea "x"
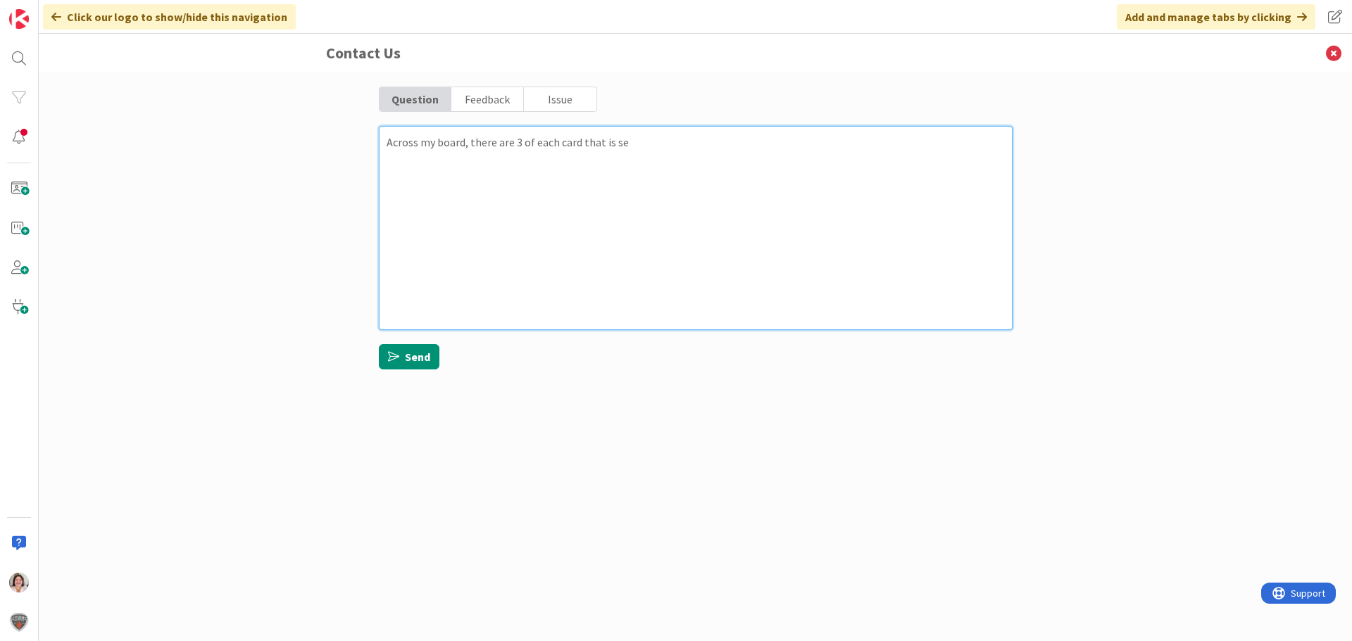
type textarea "Across my board, there are 3 of each card that is set"
type textarea "x"
type textarea "Across my board, there are 3 of each card that is set"
type textarea "x"
type textarea "Across my board, there are 3 of each card that is set t"
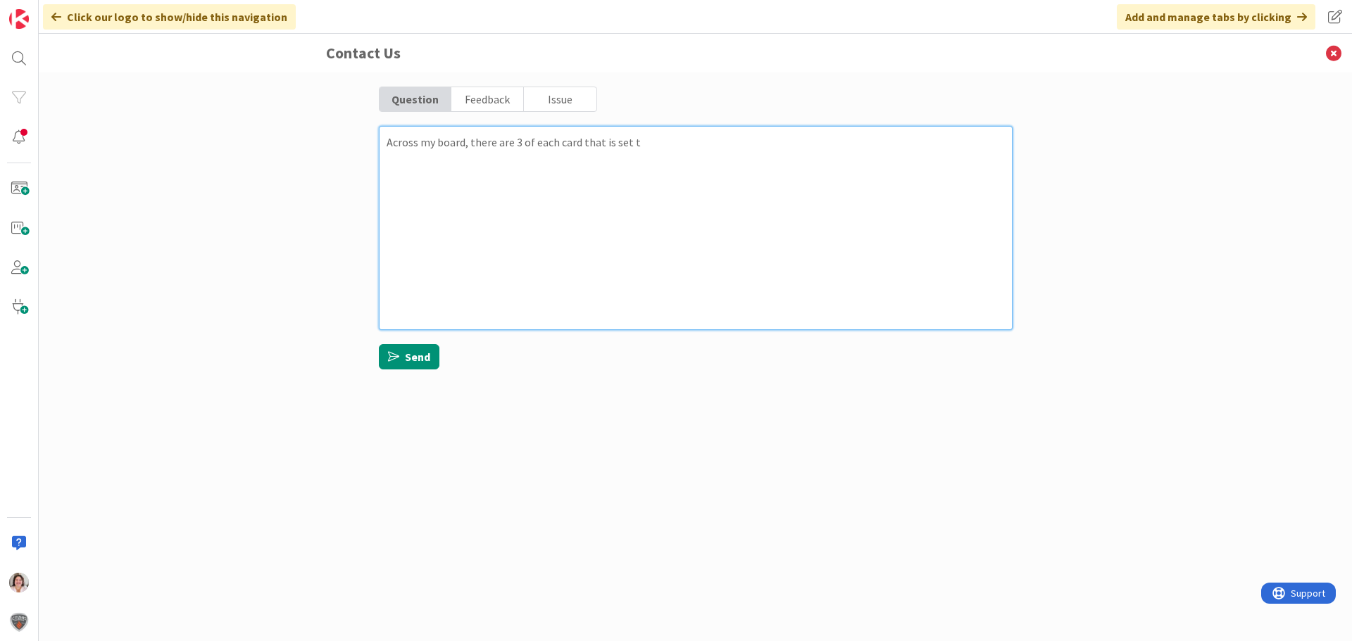
type textarea "x"
type textarea "Across my board, there are 3 of each card that is set to"
type textarea "x"
type textarea "Across my board, there are 3 of each card that is set to"
type textarea "x"
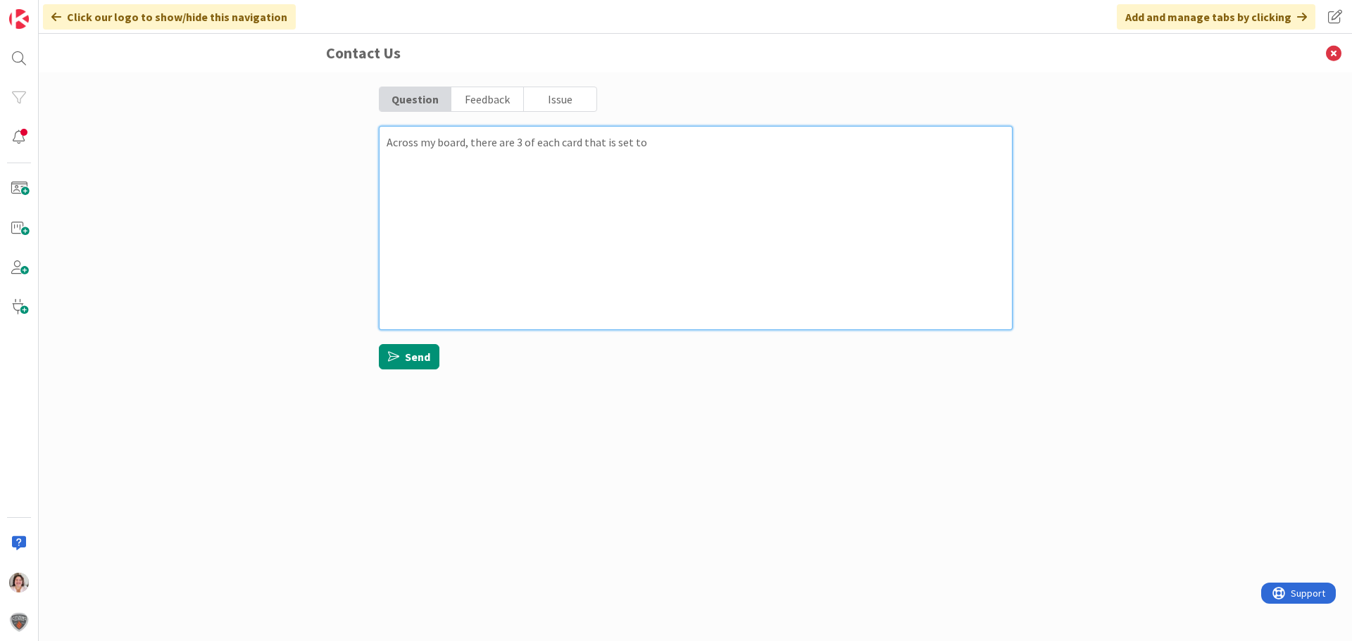
type textarea "Across my board, there are 3 of each card that is set to a"
type textarea "x"
type textarea "Across my board, there are 3 of each card that is set to au"
type textarea "x"
type textarea "Across my board, there are 3 of each card that is set to aut"
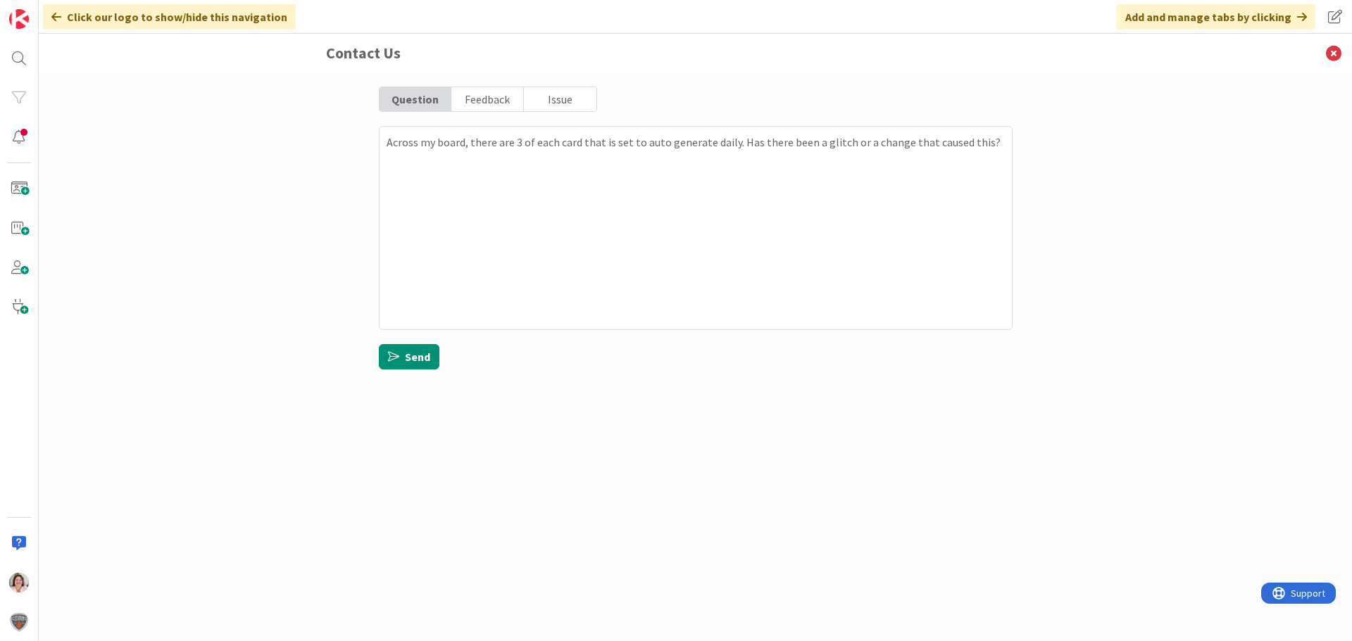
click at [569, 106] on div "Issue" at bounding box center [560, 99] width 72 height 24
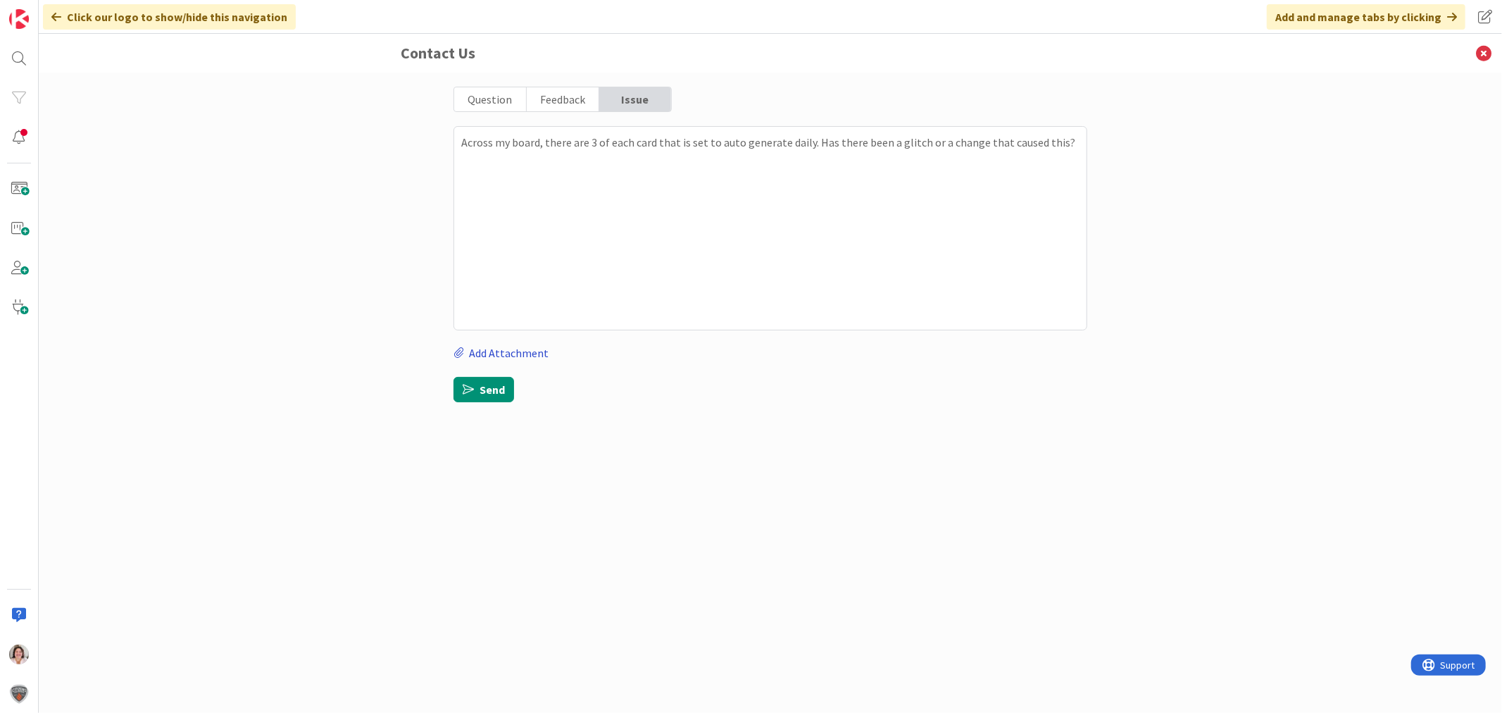
click at [506, 356] on label "Add Attachment" at bounding box center [500, 352] width 95 height 17
click at [453, 344] on input "Add Attachment" at bounding box center [453, 344] width 0 height 0
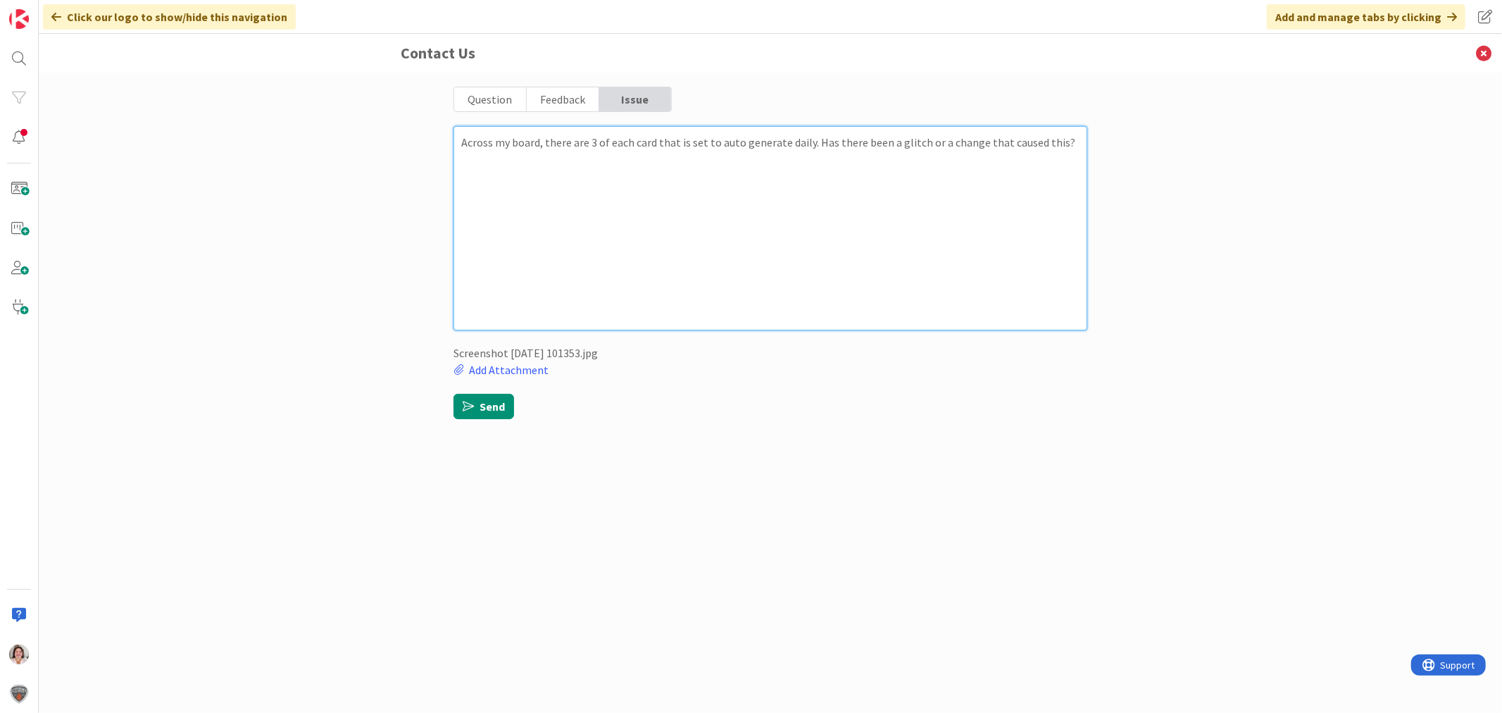
drag, startPoint x: 716, startPoint y: 144, endPoint x: 778, endPoint y: 142, distance: 62.0
click at [778, 142] on textarea "Across my board, there are 3 of each card that is set to auto generate daily. H…" at bounding box center [770, 228] width 634 height 204
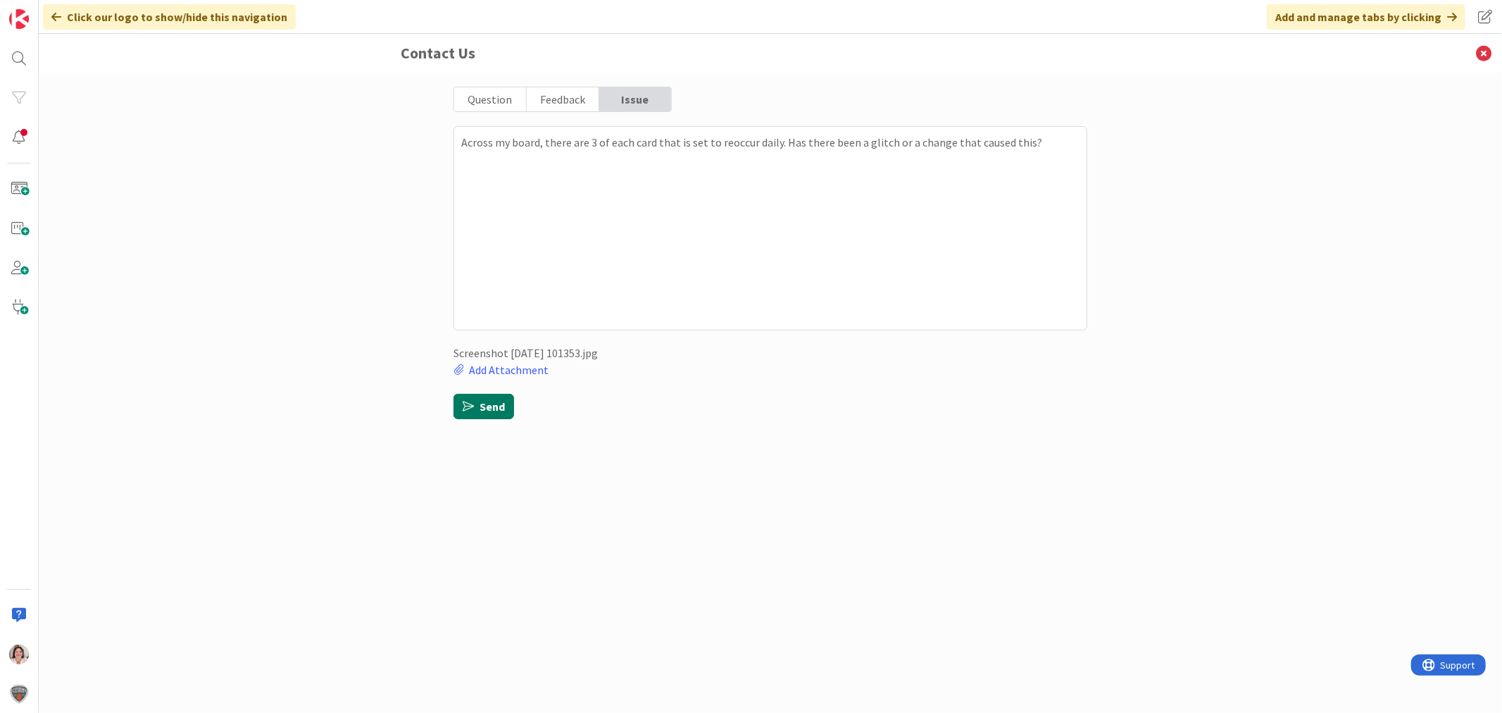
click at [495, 407] on button "Send" at bounding box center [483, 406] width 61 height 25
